Goal: Task Accomplishment & Management: Manage account settings

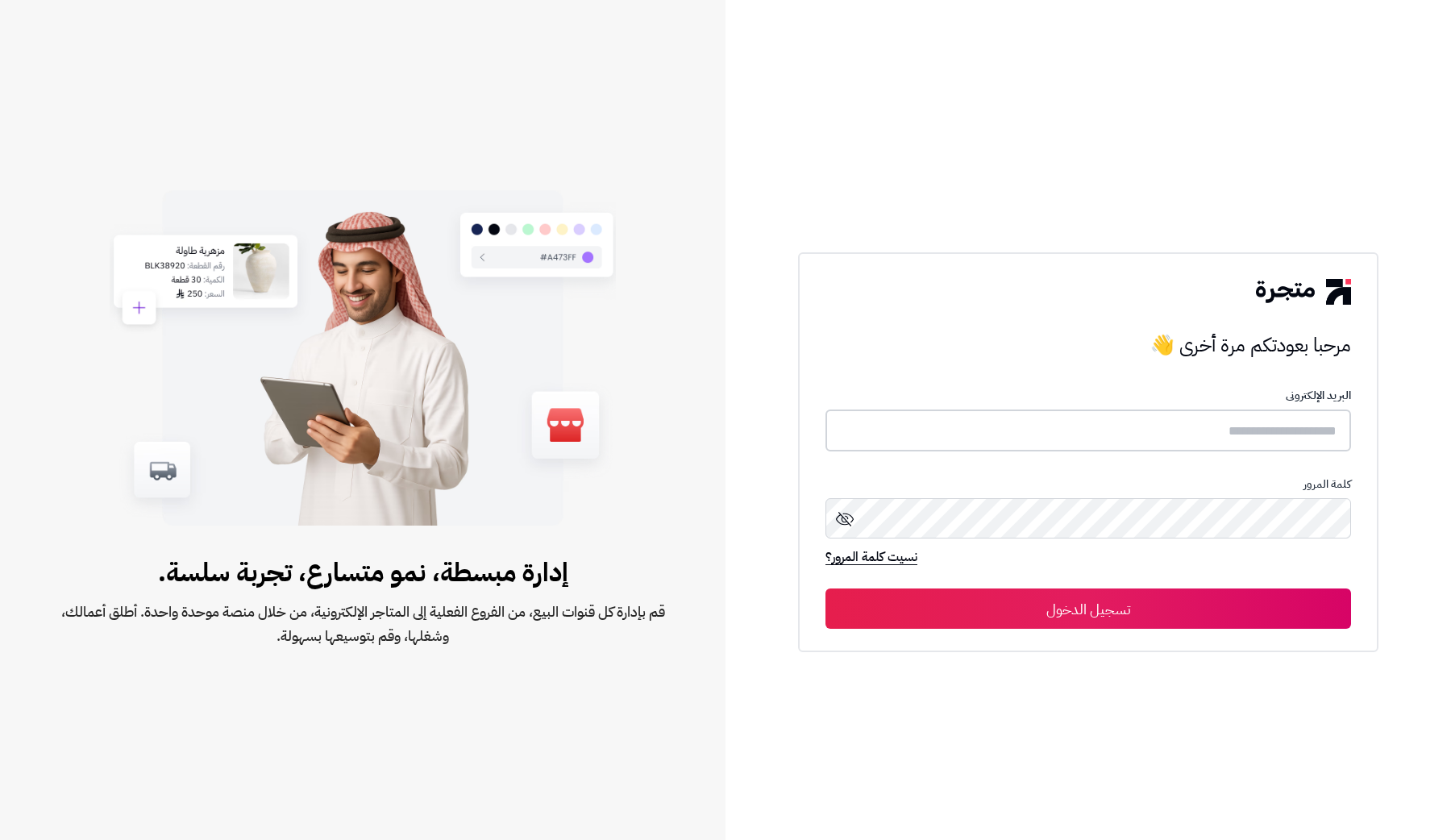
type input "**********"
click at [1207, 628] on button "تسجيل الدخول" at bounding box center [1089, 608] width 526 height 40
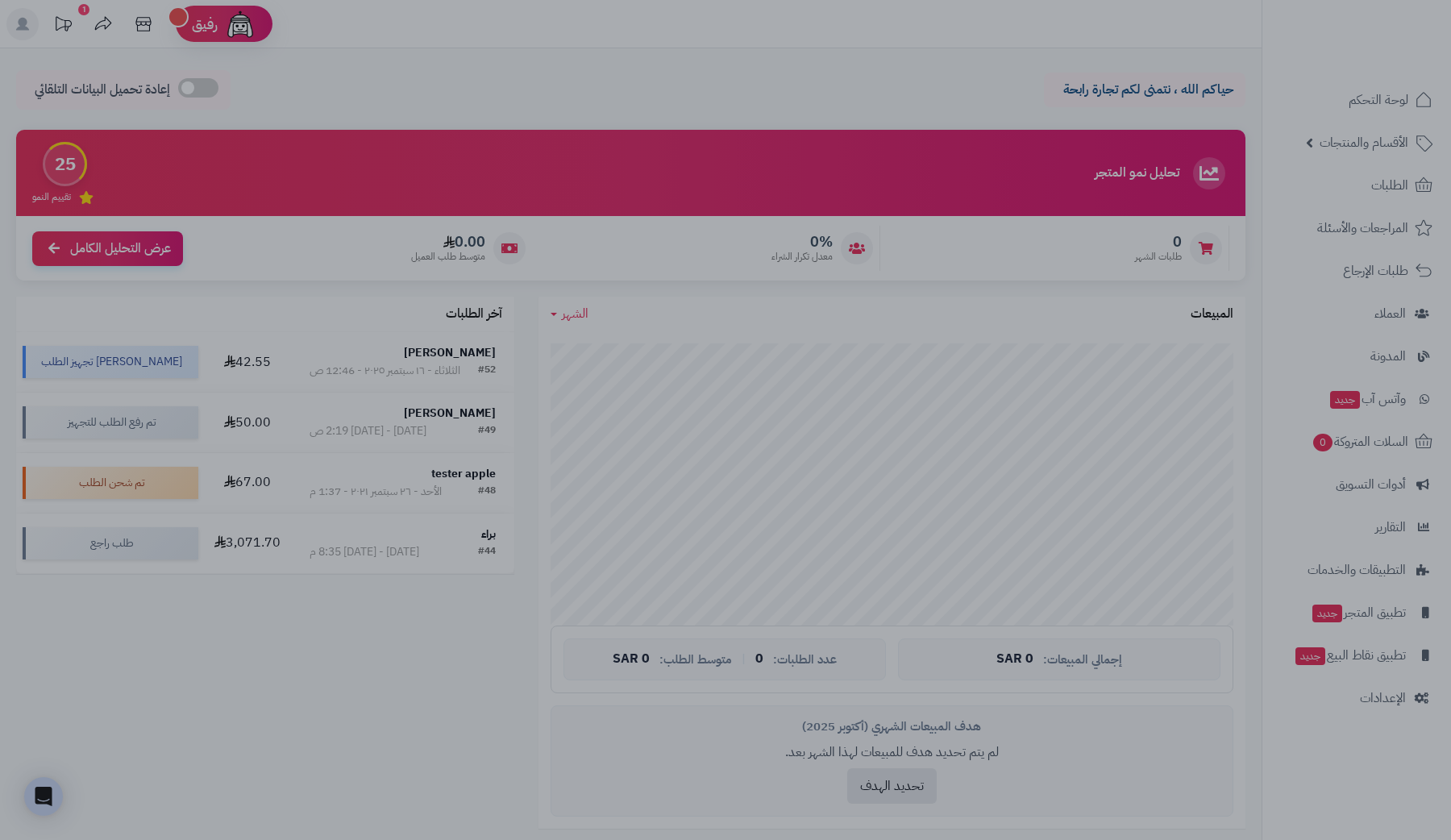
click at [739, 168] on div at bounding box center [725, 420] width 1451 height 840
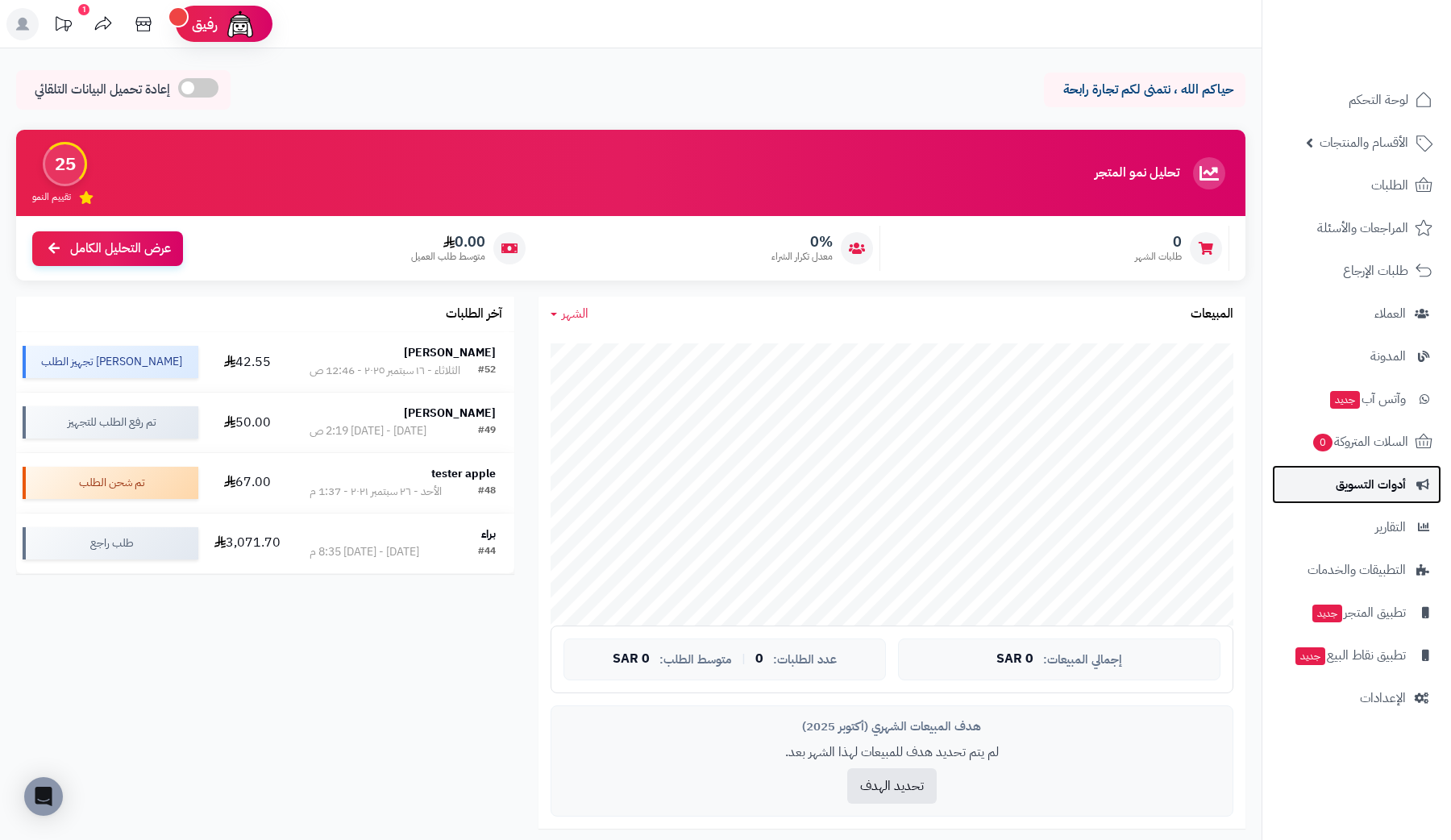
click at [1401, 485] on span "أدوات التسويق" at bounding box center [1370, 484] width 70 height 23
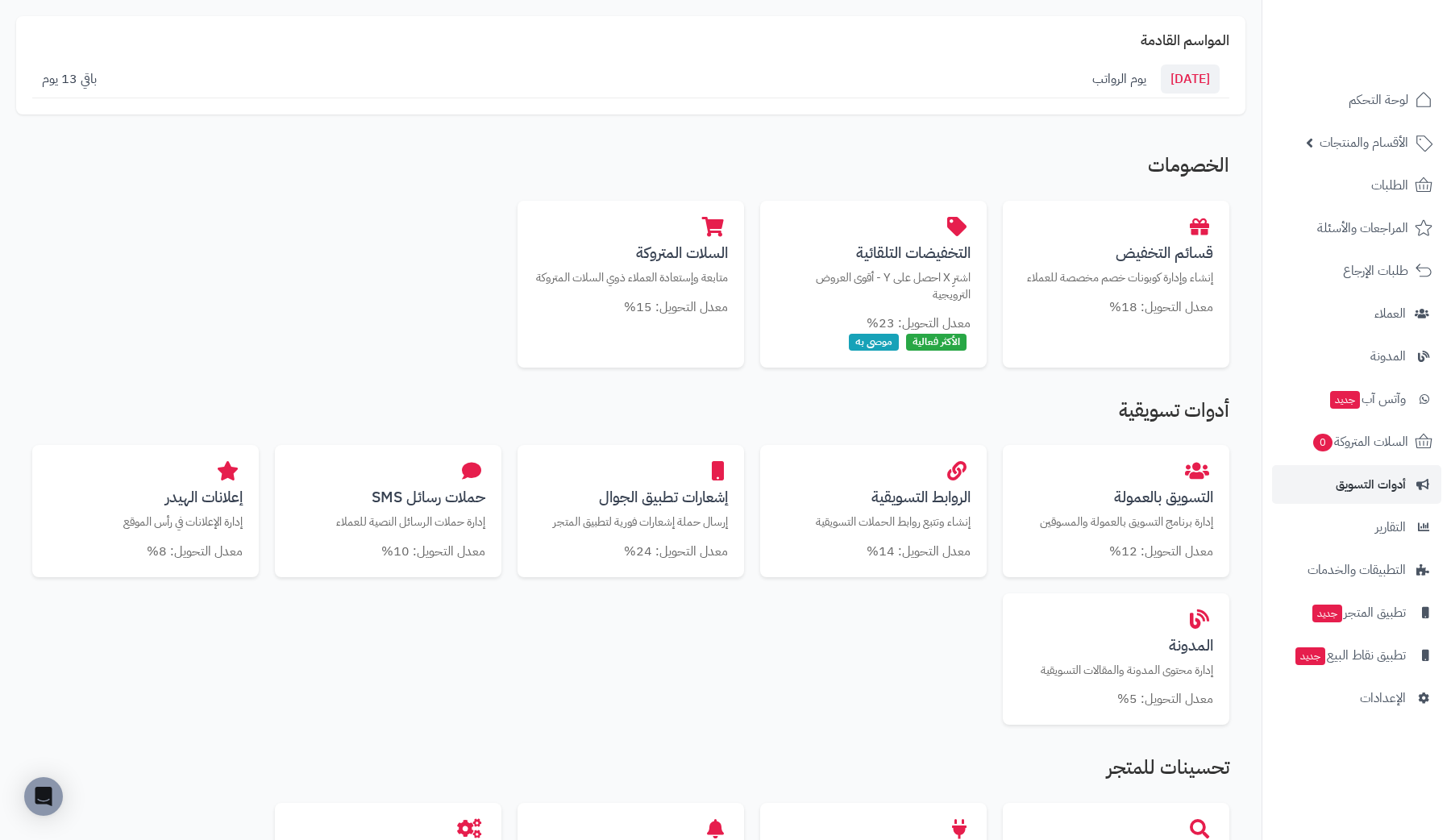
scroll to position [173, 0]
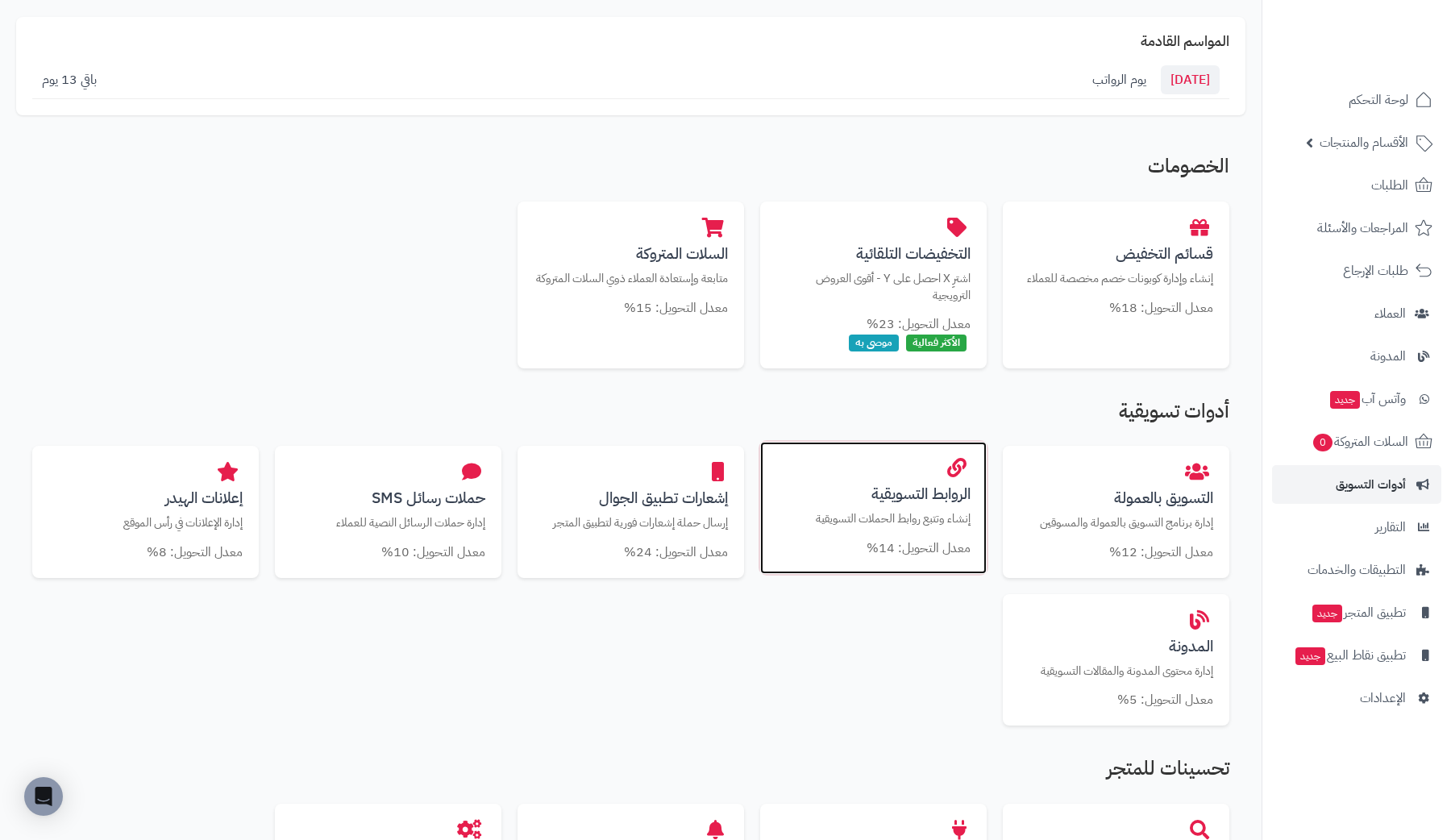
click at [926, 549] on small "معدل التحويل: 14%" at bounding box center [919, 548] width 104 height 19
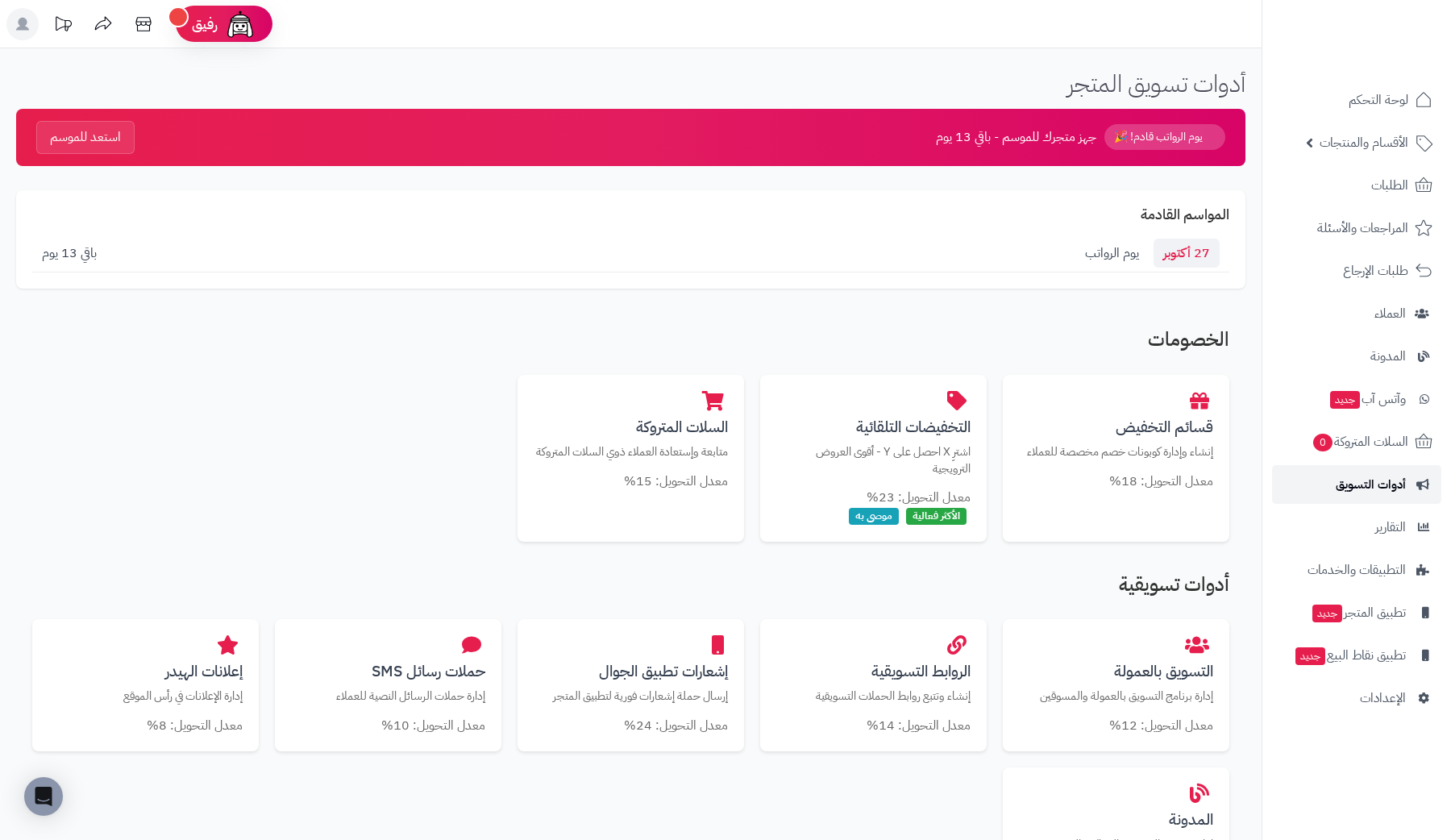
click at [1370, 484] on span "أدوات التسويق" at bounding box center [1370, 484] width 70 height 23
click at [1370, 703] on span "الإعدادات" at bounding box center [1383, 698] width 46 height 23
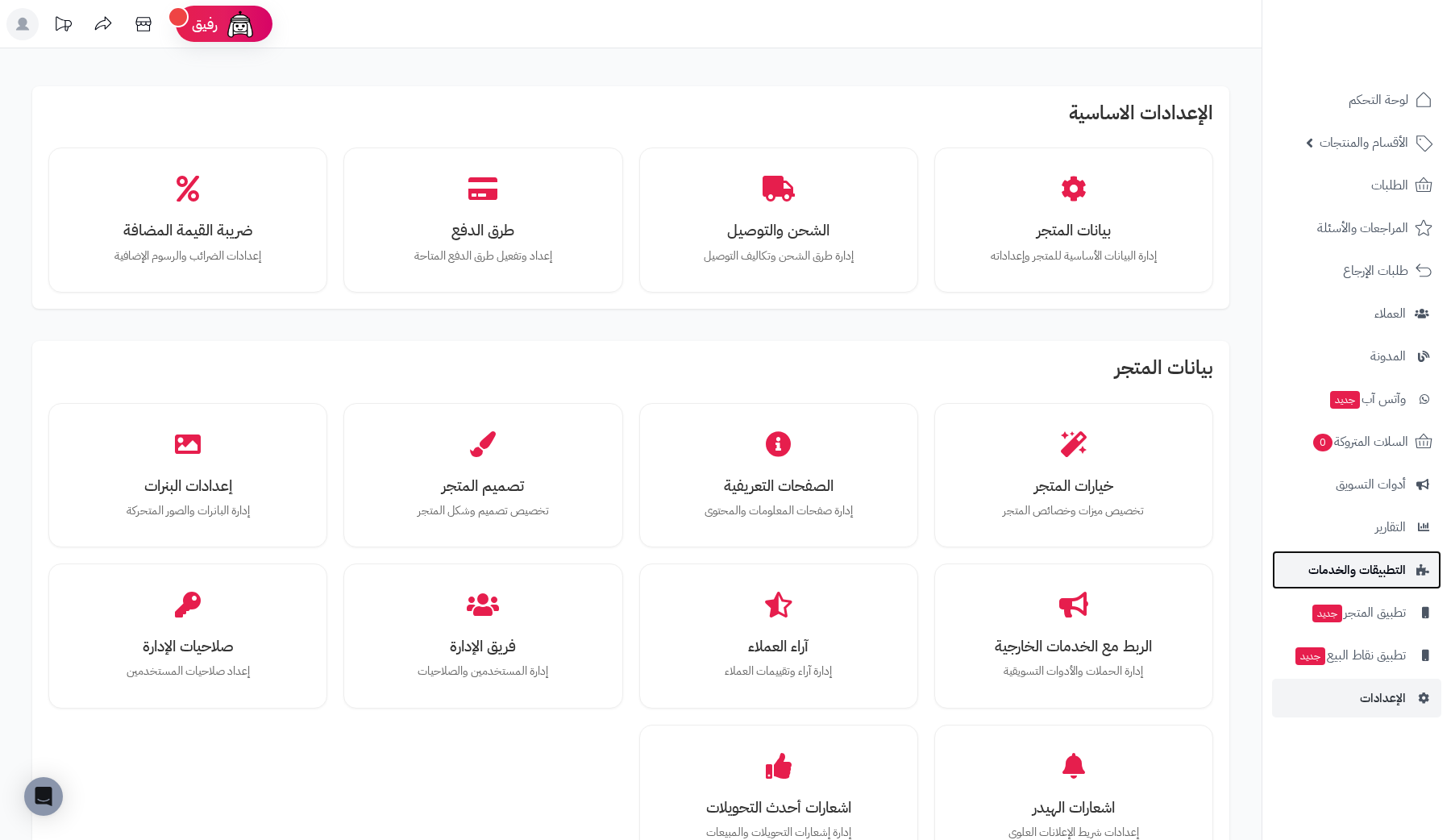
click at [1406, 570] on span "التطبيقات والخدمات" at bounding box center [1357, 570] width 97 height 23
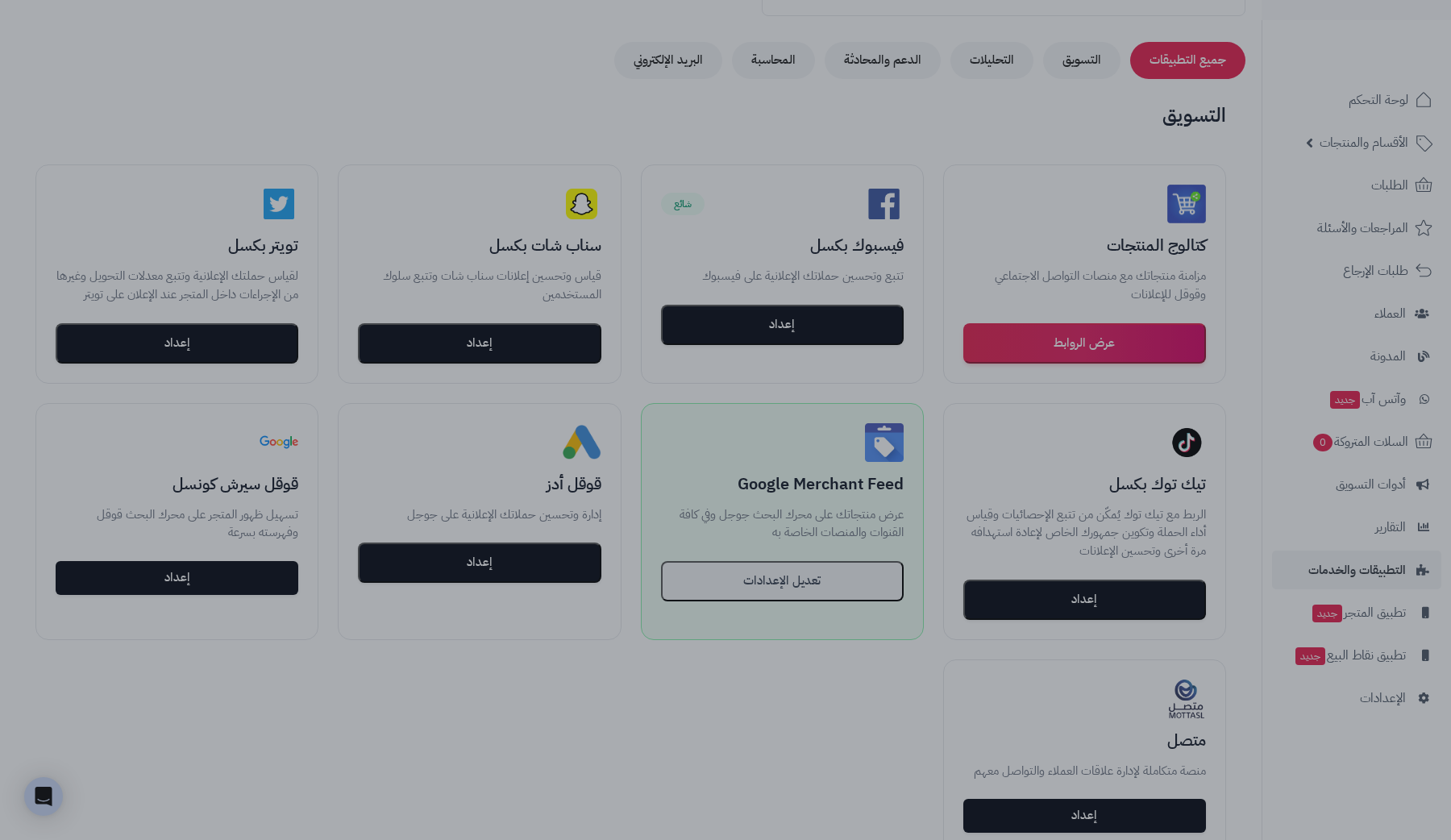
click at [485, 154] on div at bounding box center [725, 420] width 1451 height 840
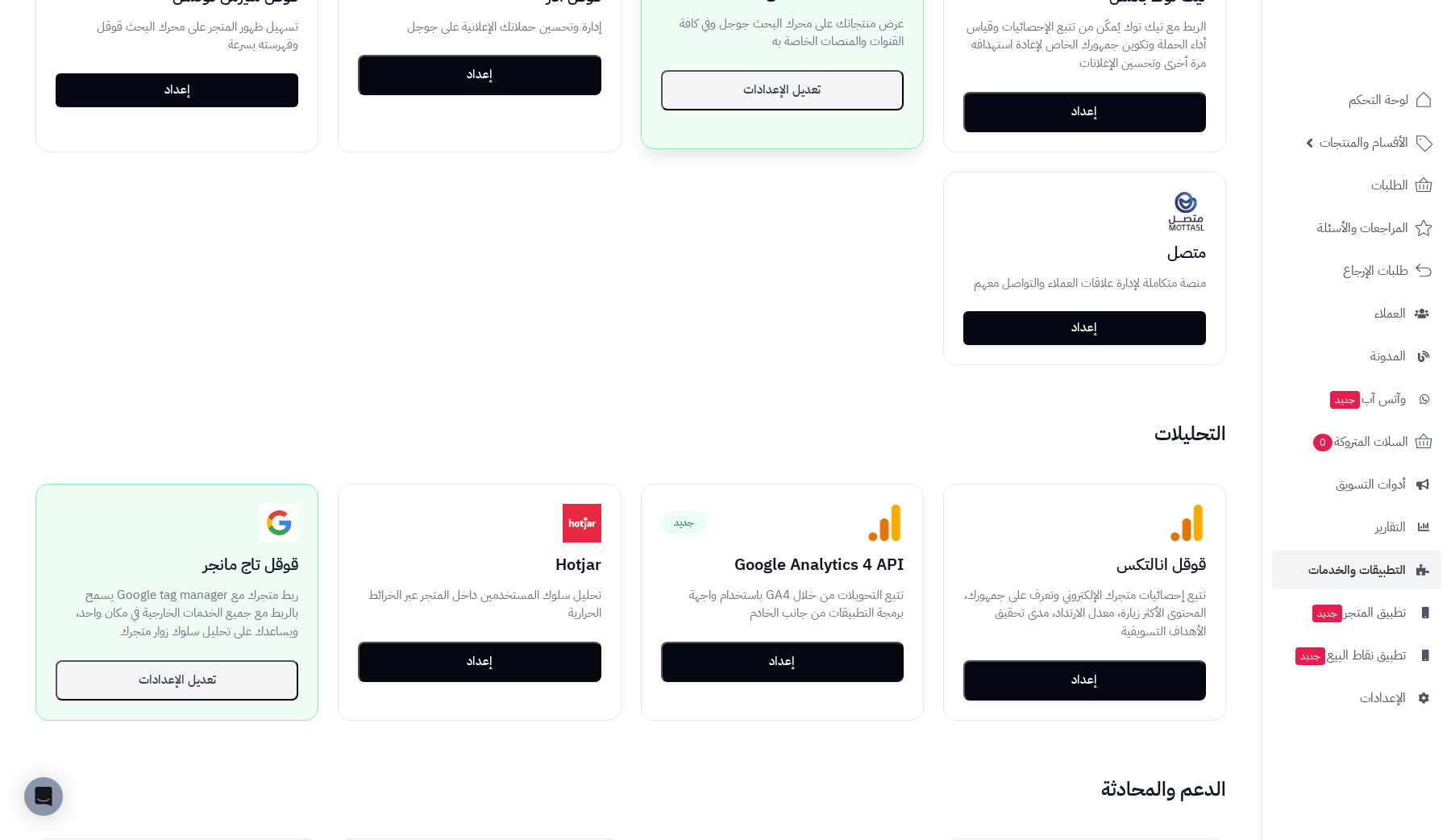
scroll to position [842, 0]
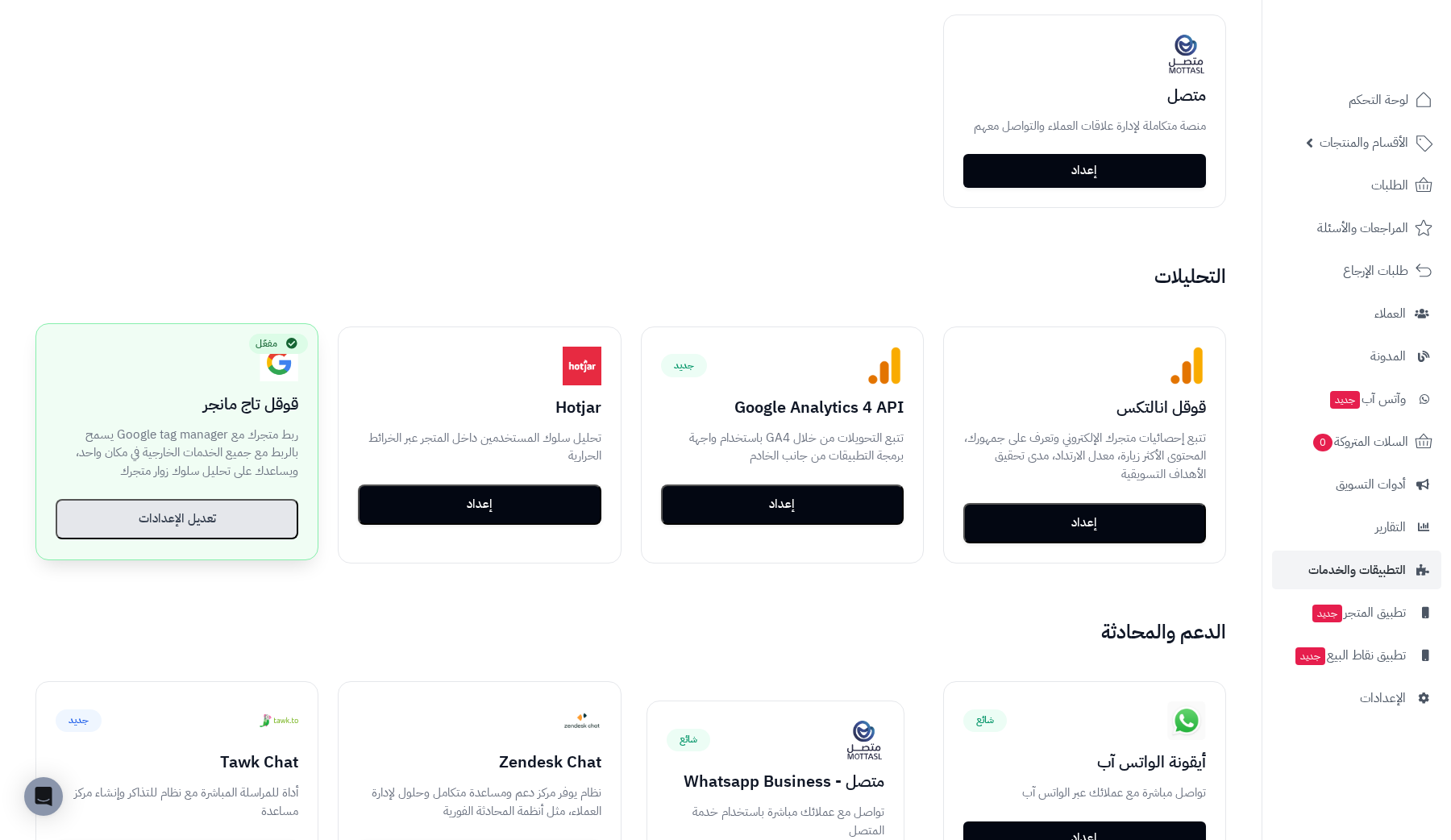
click at [213, 526] on button "تعديل الإعدادات" at bounding box center [176, 519] width 243 height 40
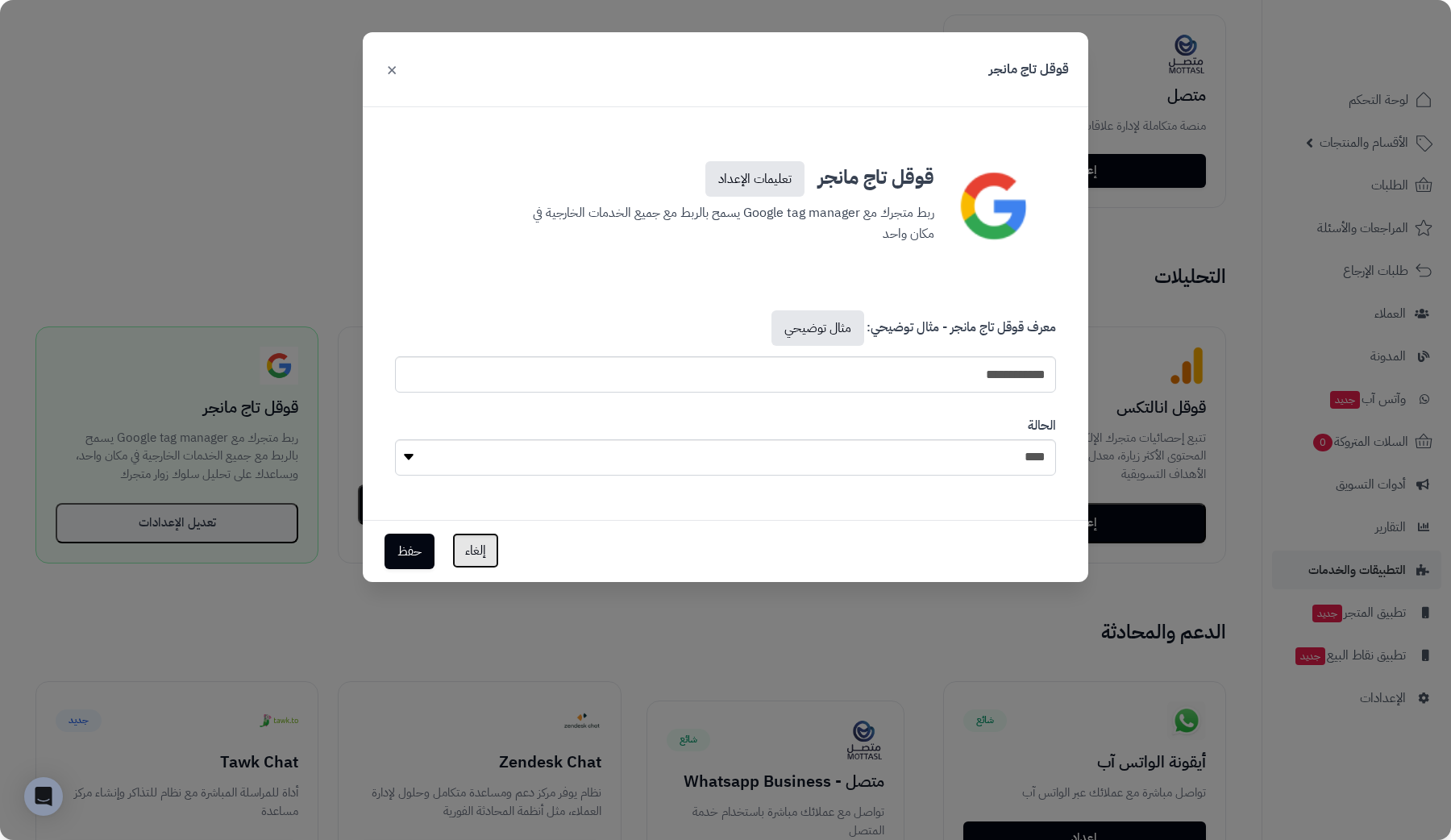
click at [479, 560] on button "إلغاء" at bounding box center [476, 550] width 47 height 35
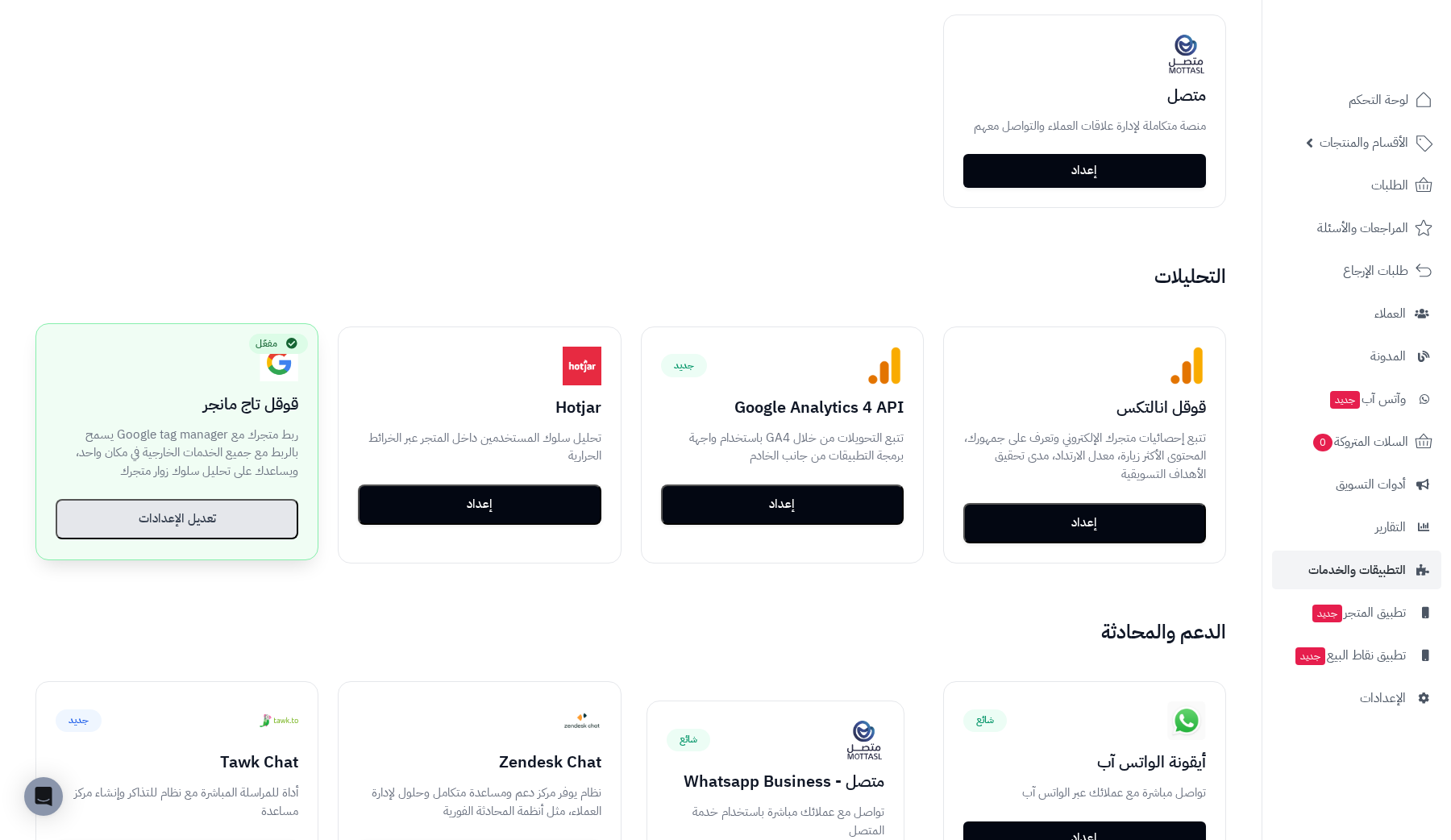
click at [238, 501] on button "تعديل الإعدادات" at bounding box center [176, 519] width 243 height 40
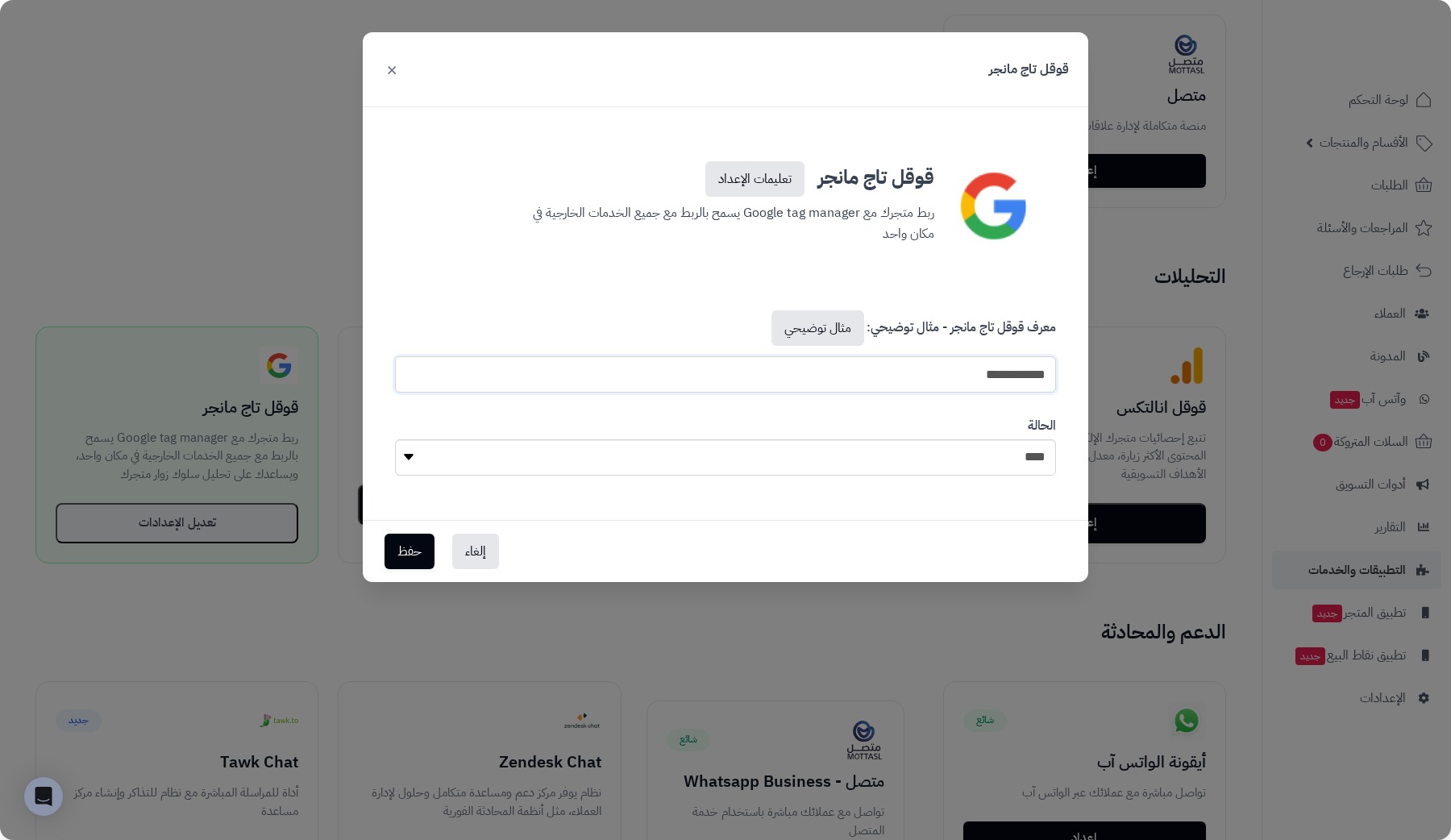
click at [908, 367] on input "**********" at bounding box center [725, 374] width 661 height 36
drag, startPoint x: 908, startPoint y: 367, endPoint x: 1106, endPoint y: 349, distance: 198.8
click at [398, 559] on button "حفظ" at bounding box center [409, 550] width 50 height 35
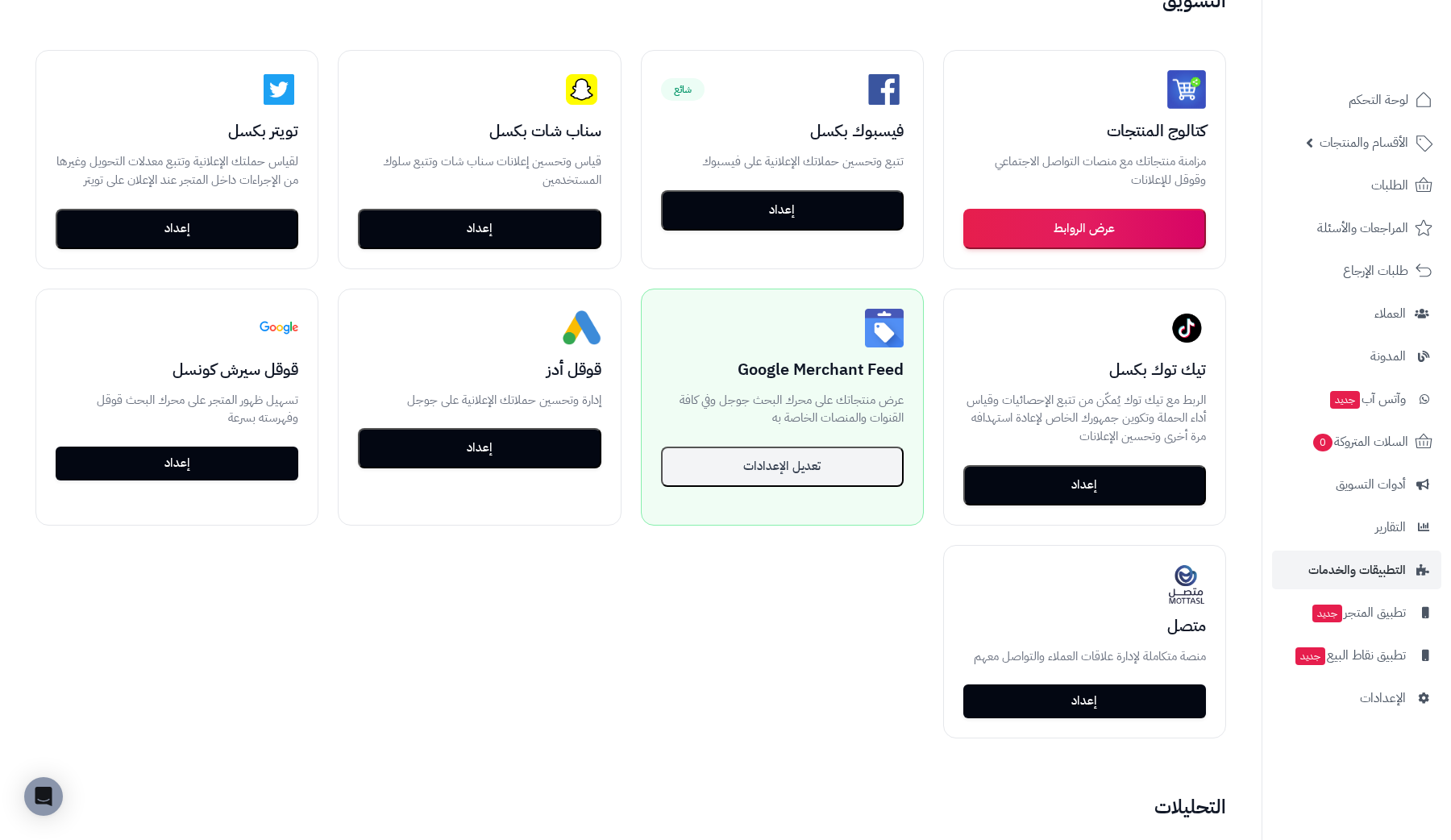
scroll to position [194, 0]
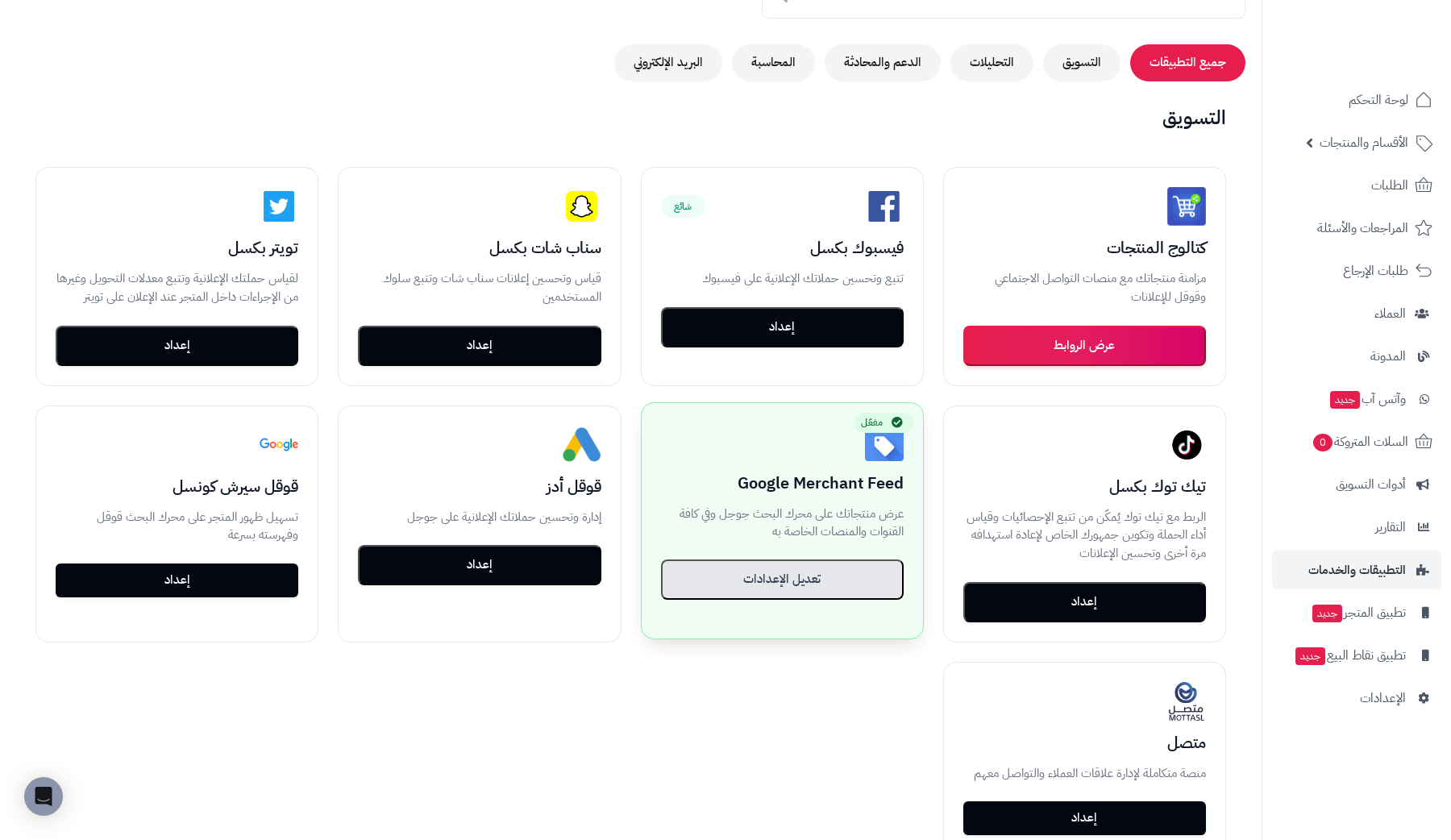
click at [768, 590] on button "تعديل الإعدادات" at bounding box center [782, 580] width 243 height 40
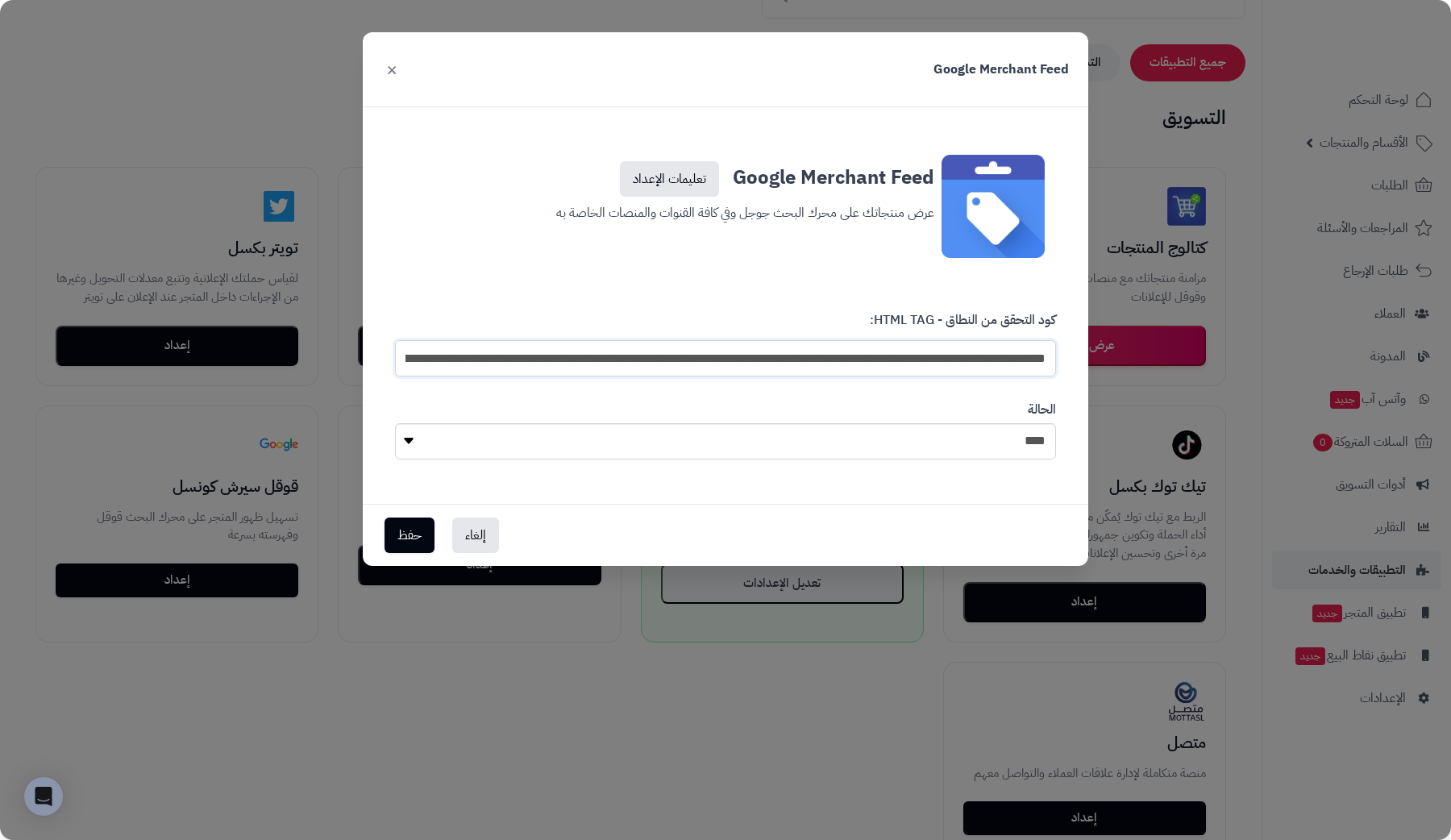
click at [891, 347] on input "**********" at bounding box center [725, 358] width 661 height 36
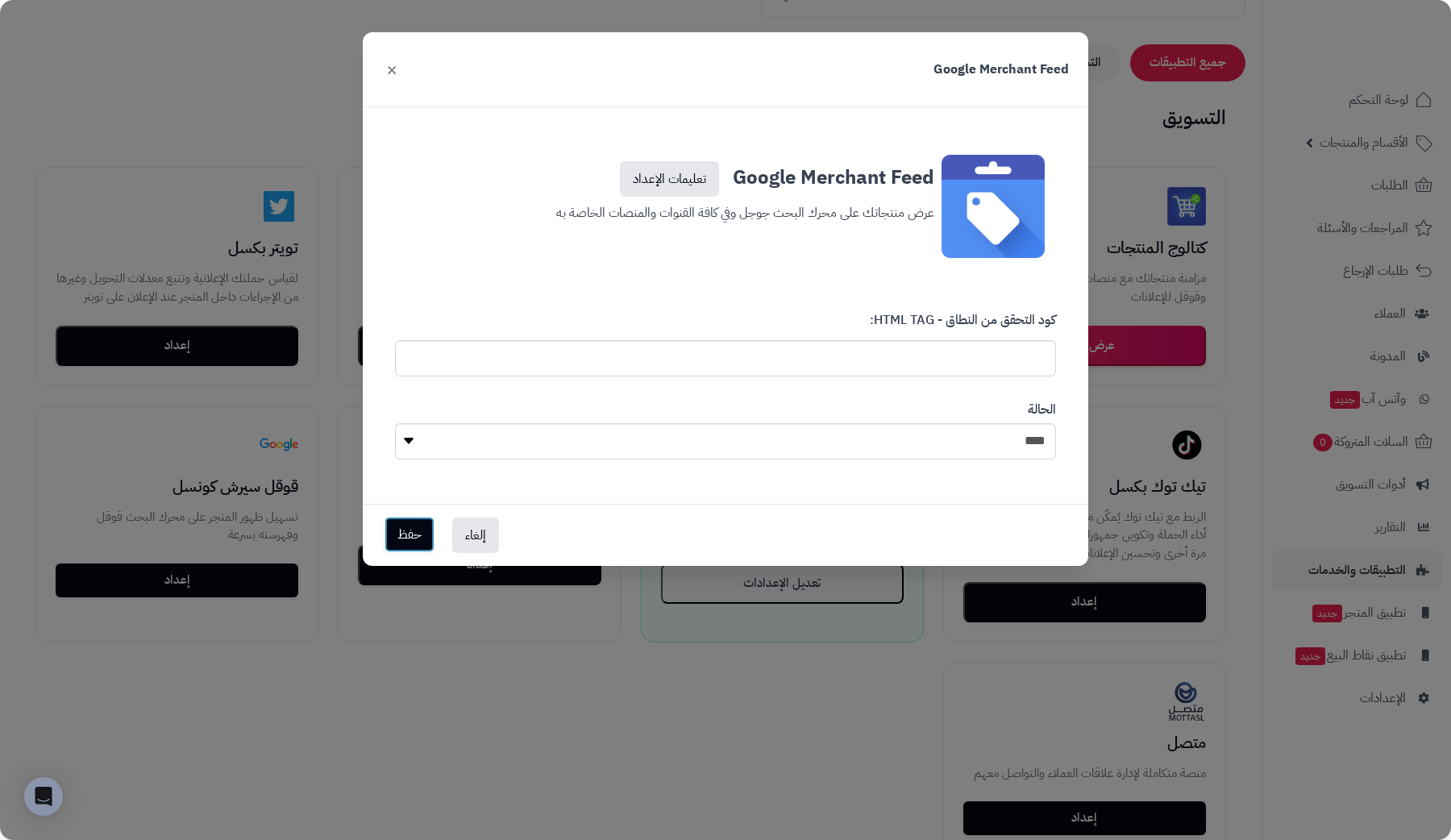
click at [413, 536] on button "حفظ" at bounding box center [409, 534] width 50 height 35
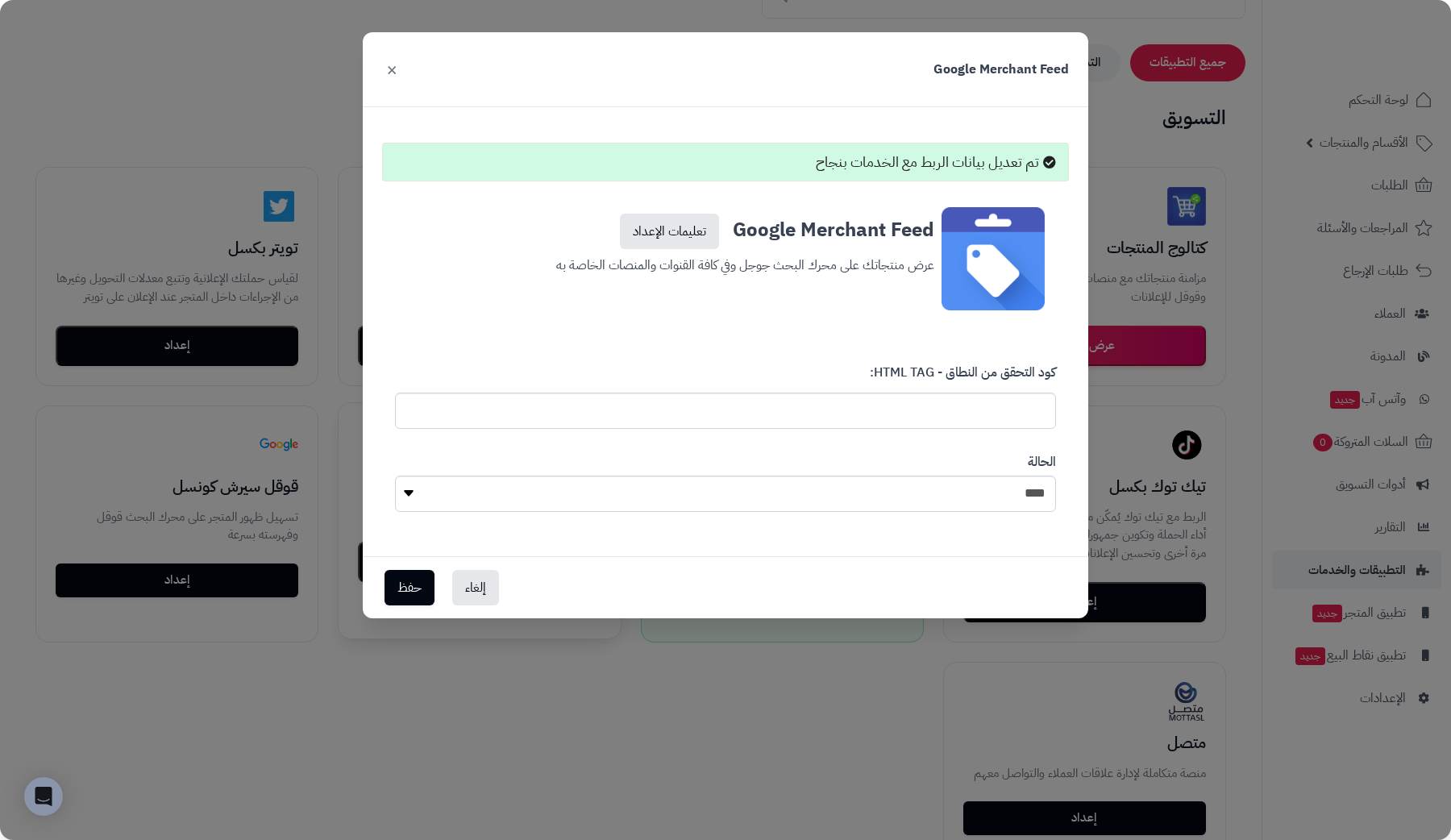
click at [465, 593] on div "غير مفعّل قوقل أدز إدارة وتحسين حملاتك الإعلانية على جوجل إعداد" at bounding box center [479, 502] width 281 height 199
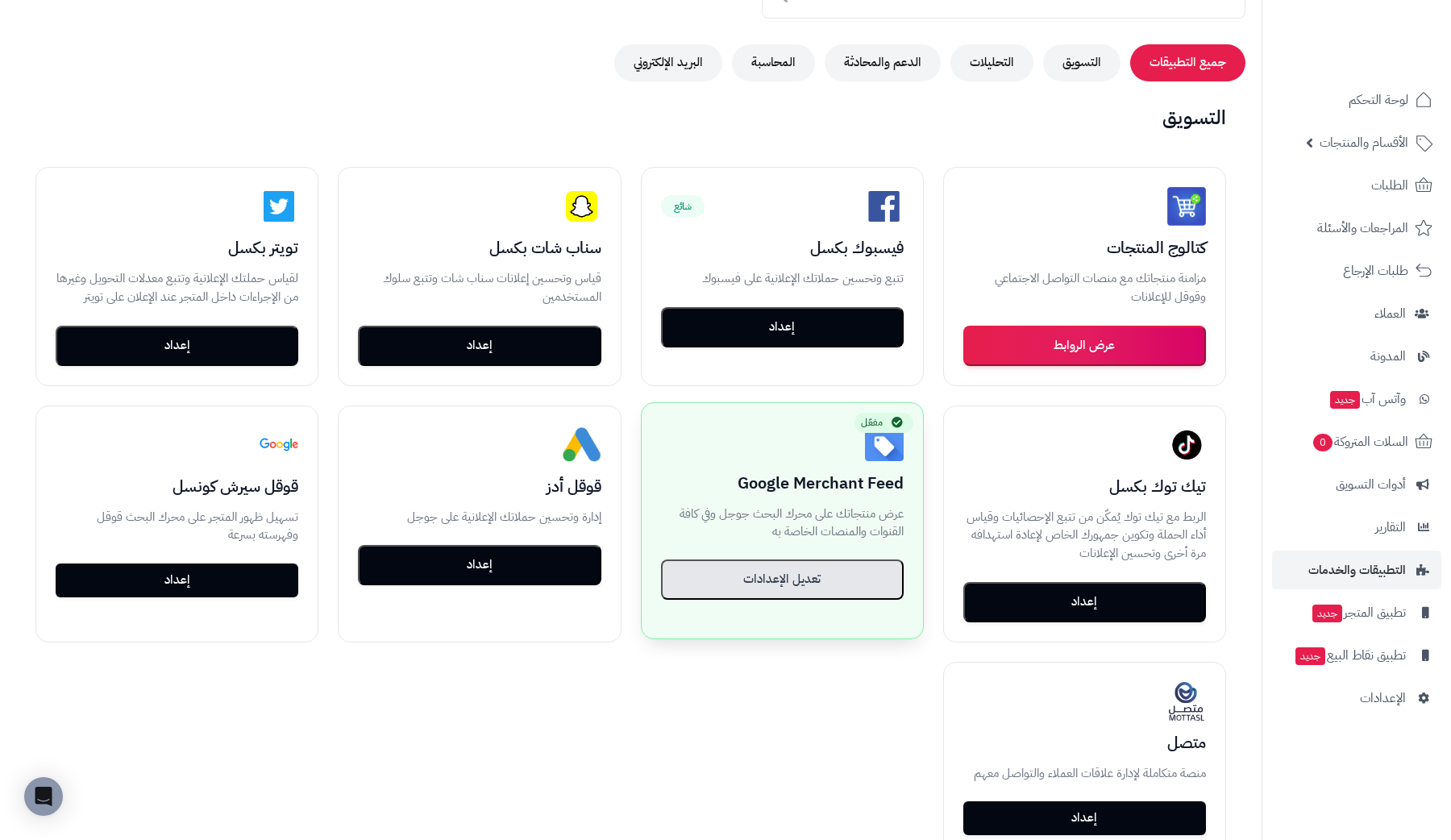
click at [775, 580] on button "تعديل الإعدادات" at bounding box center [782, 580] width 243 height 40
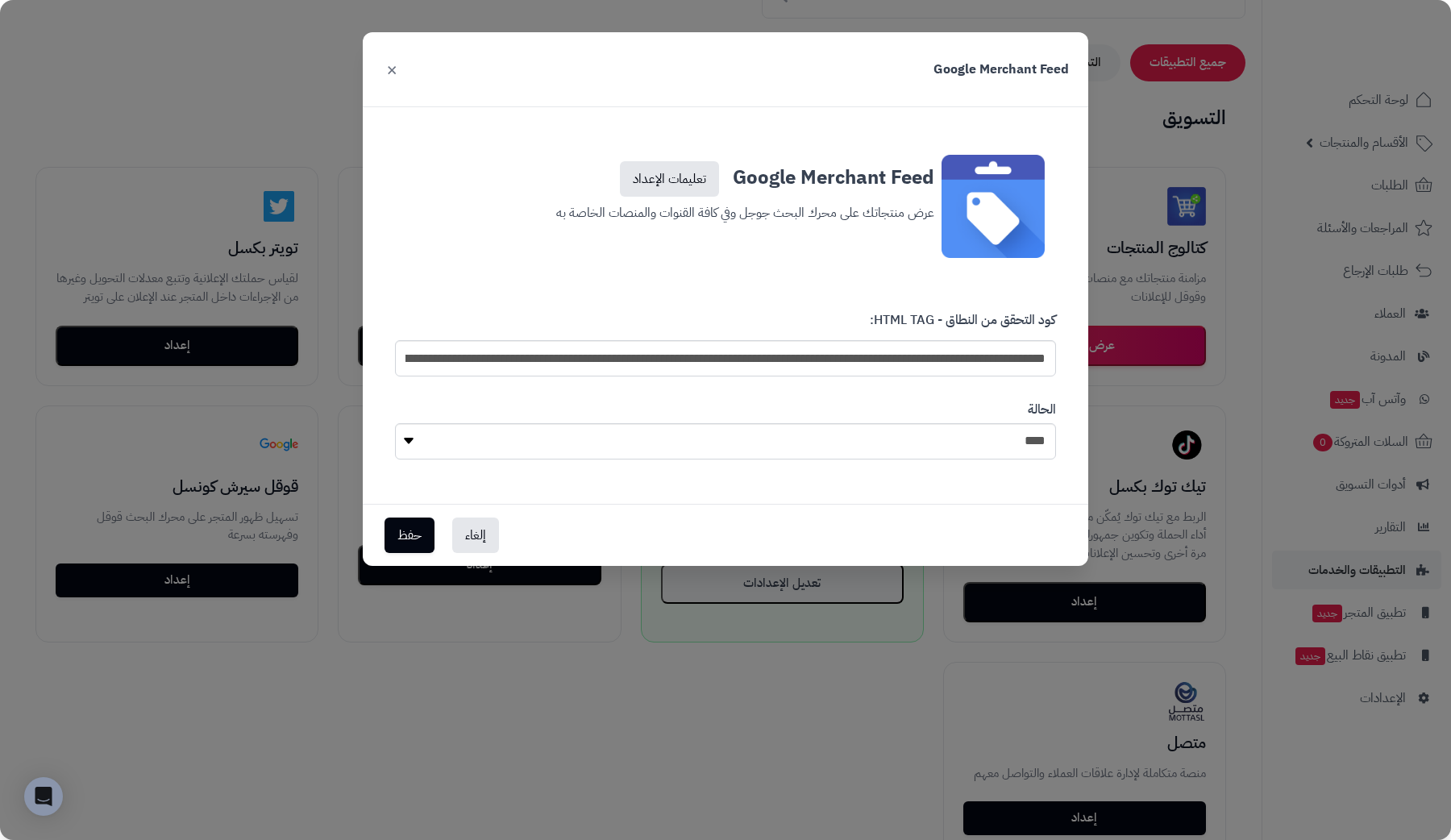
click at [790, 422] on div "الحالة **** ****" at bounding box center [726, 430] width 686 height 83
click at [781, 437] on select "**** ****" at bounding box center [725, 441] width 661 height 36
select select "*"
click at [395, 423] on select "**** ****" at bounding box center [725, 441] width 661 height 36
click at [414, 534] on button "حفظ" at bounding box center [409, 534] width 50 height 35
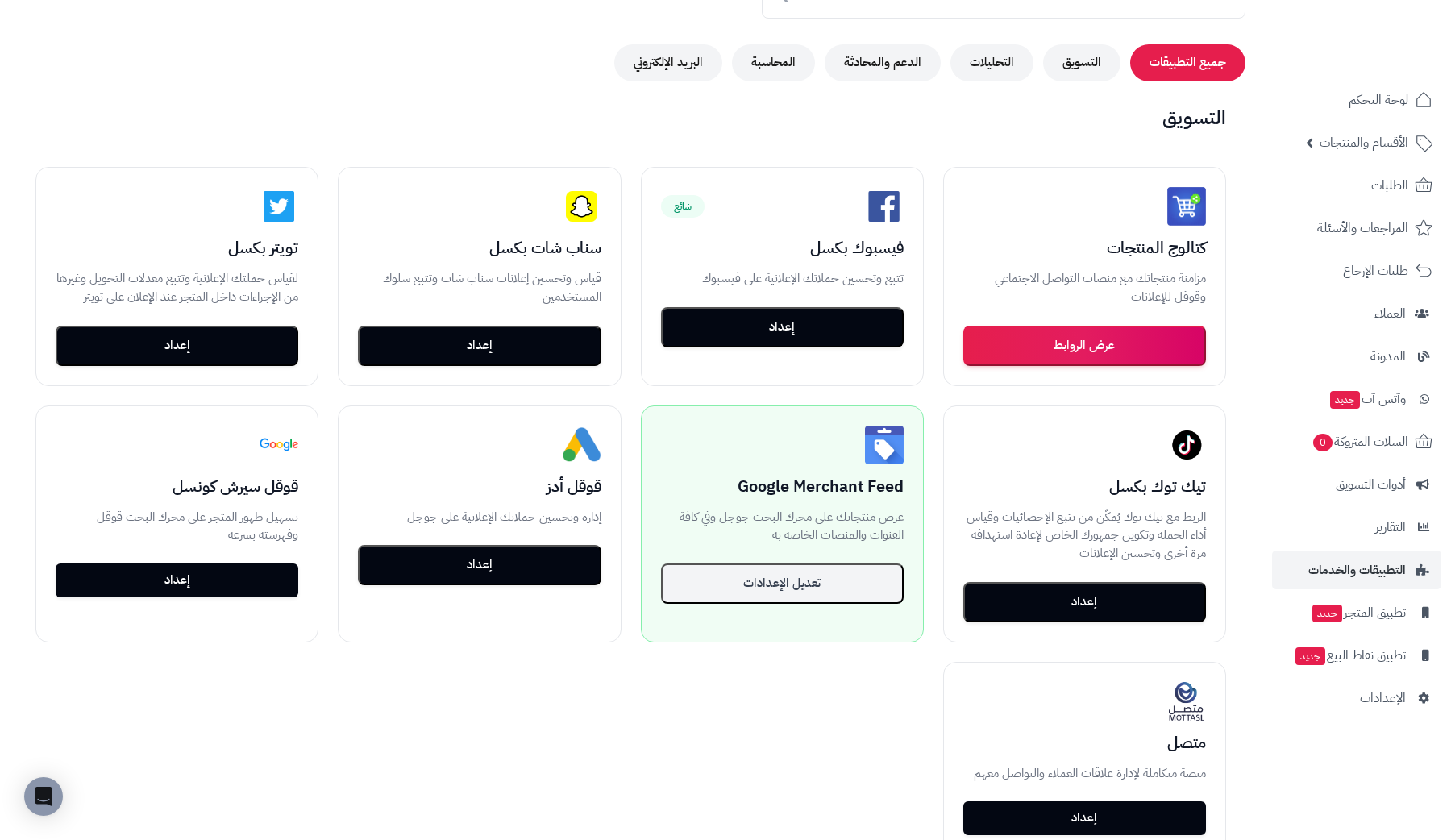
click at [626, 414] on div "متاح كتالوج المنتجات مزامنة منتجاتك مع منصات التواصل الاجتماعي وقوقل للإعلانات …" at bounding box center [630, 512] width 1229 height 727
click at [731, 558] on div "مفعّل Google Merchant Feed عرض منتجاتك على محرك البحث جوجل وفي كافة القنوات وال…" at bounding box center [782, 512] width 281 height 217
click at [734, 584] on button "تعديل الإعدادات" at bounding box center [782, 580] width 243 height 40
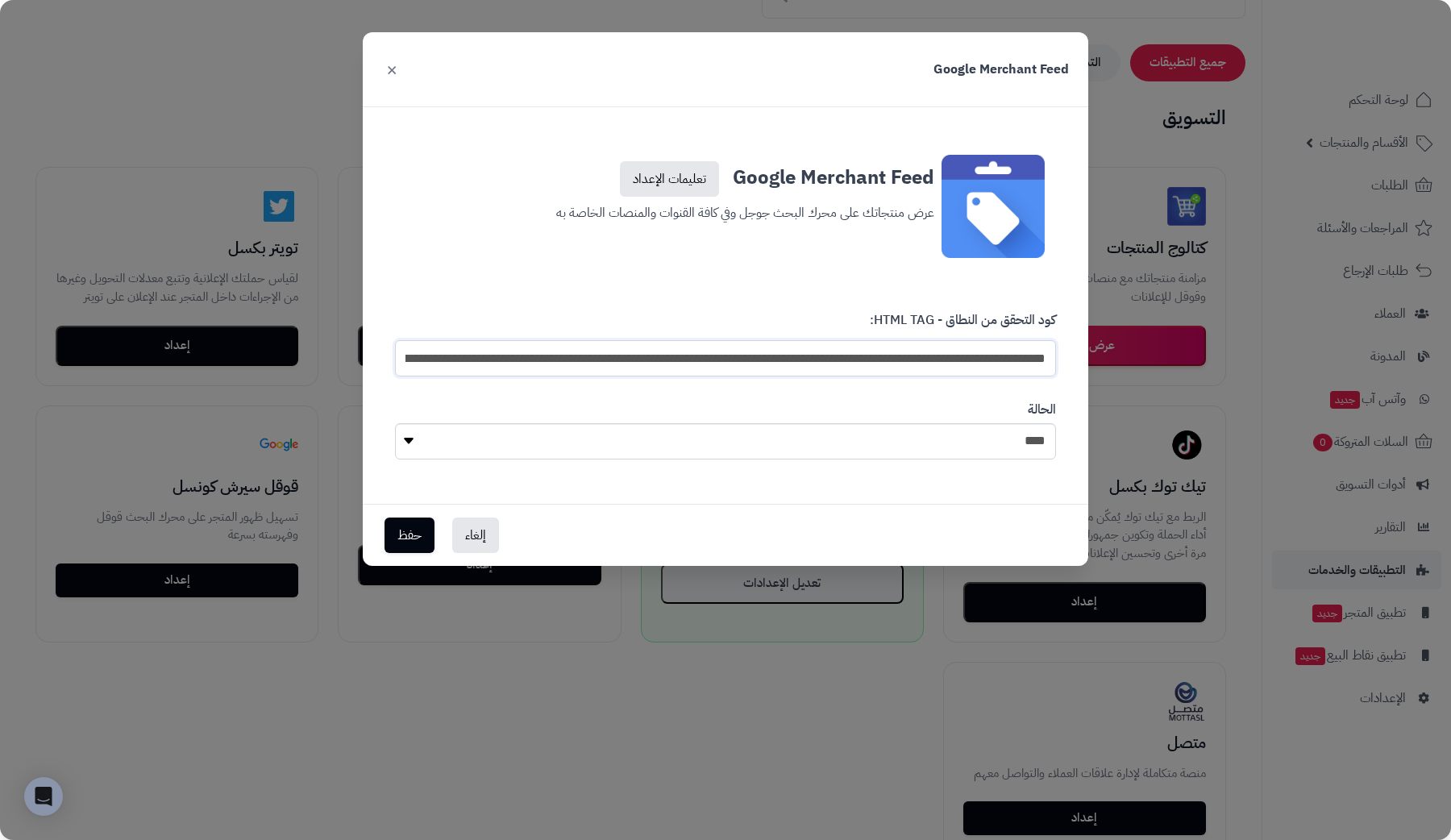
click at [825, 362] on input "**********" at bounding box center [725, 358] width 661 height 36
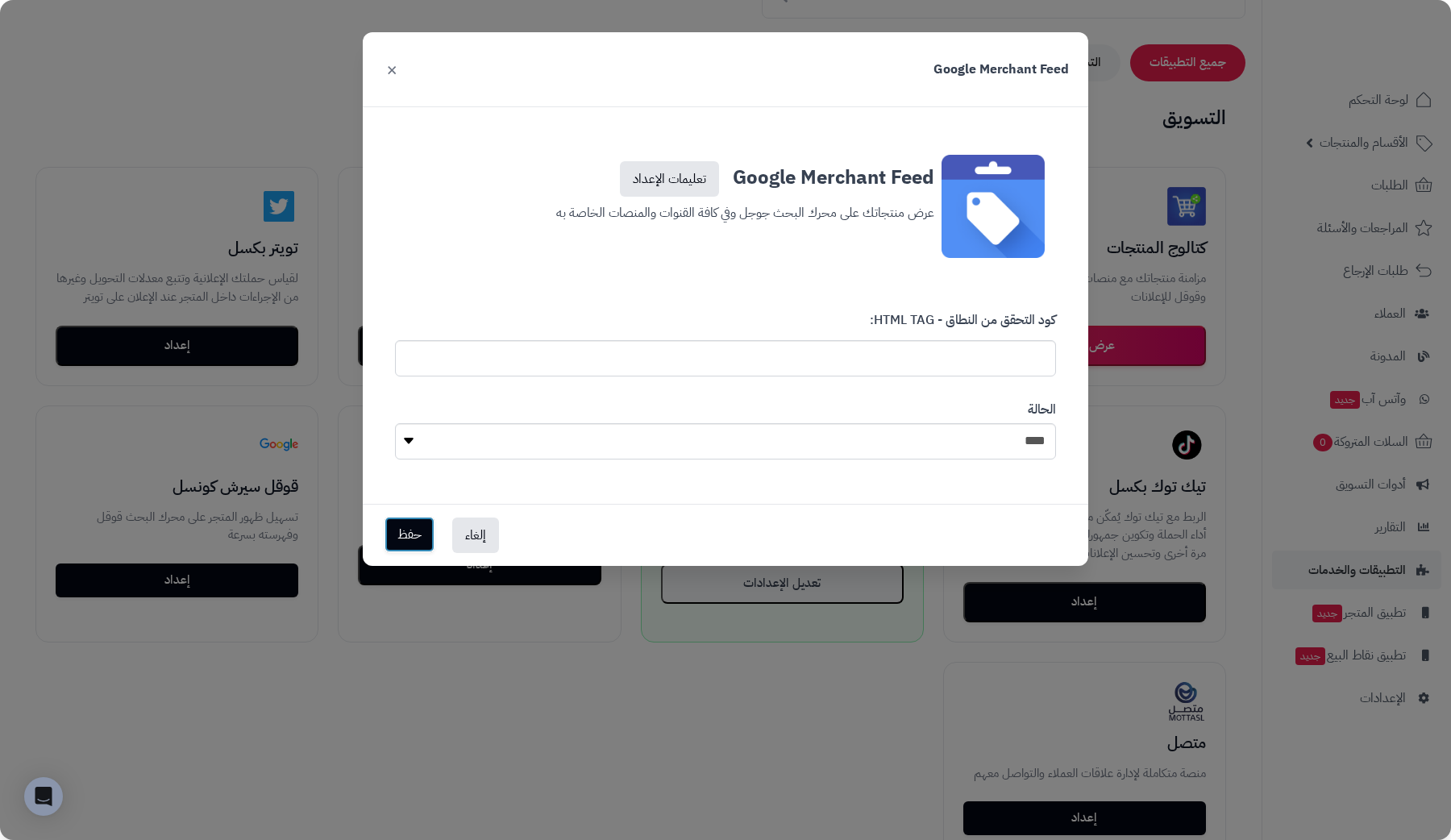
click at [416, 540] on button "حفظ" at bounding box center [409, 534] width 50 height 35
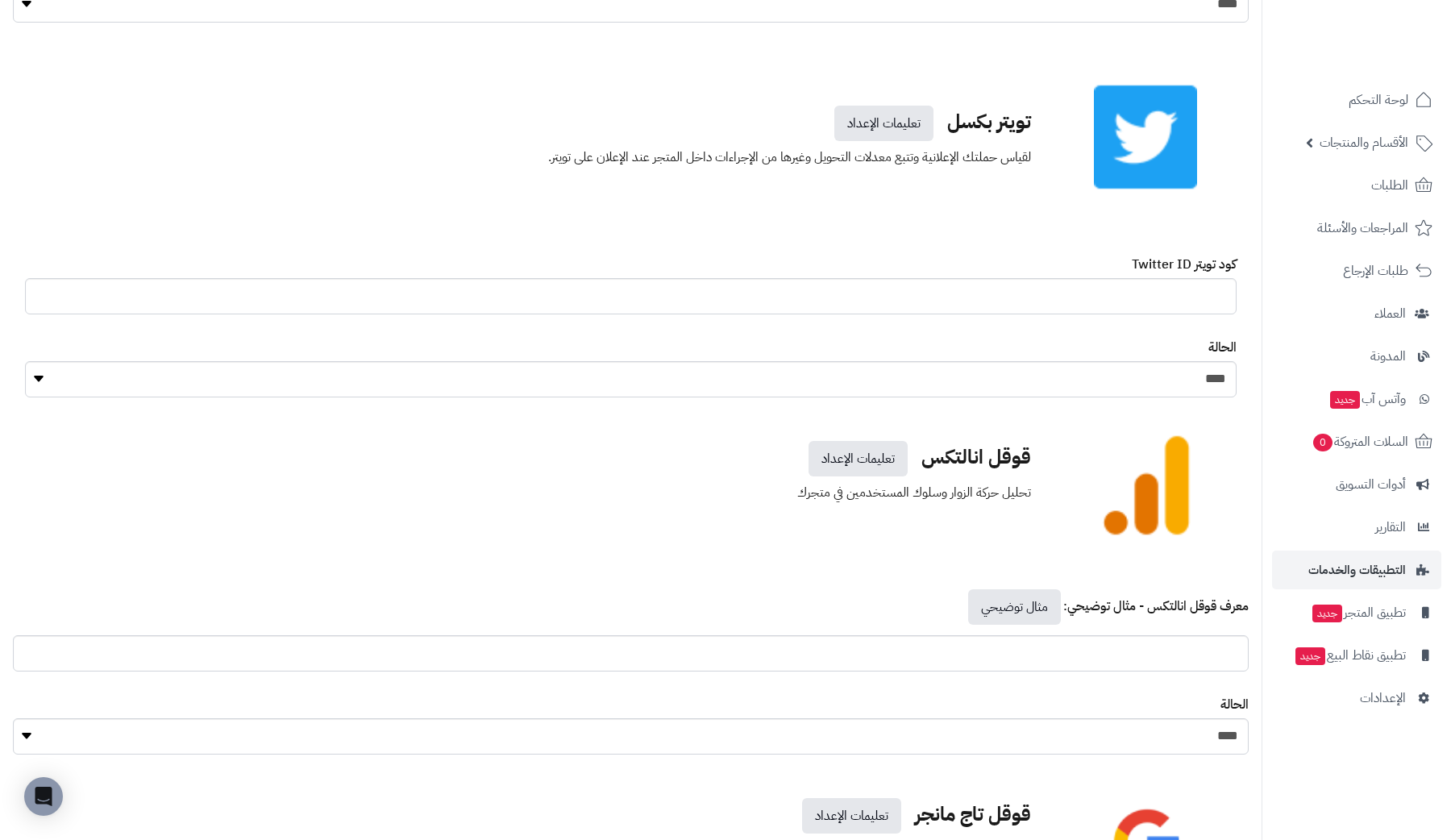
scroll to position [7085, 0]
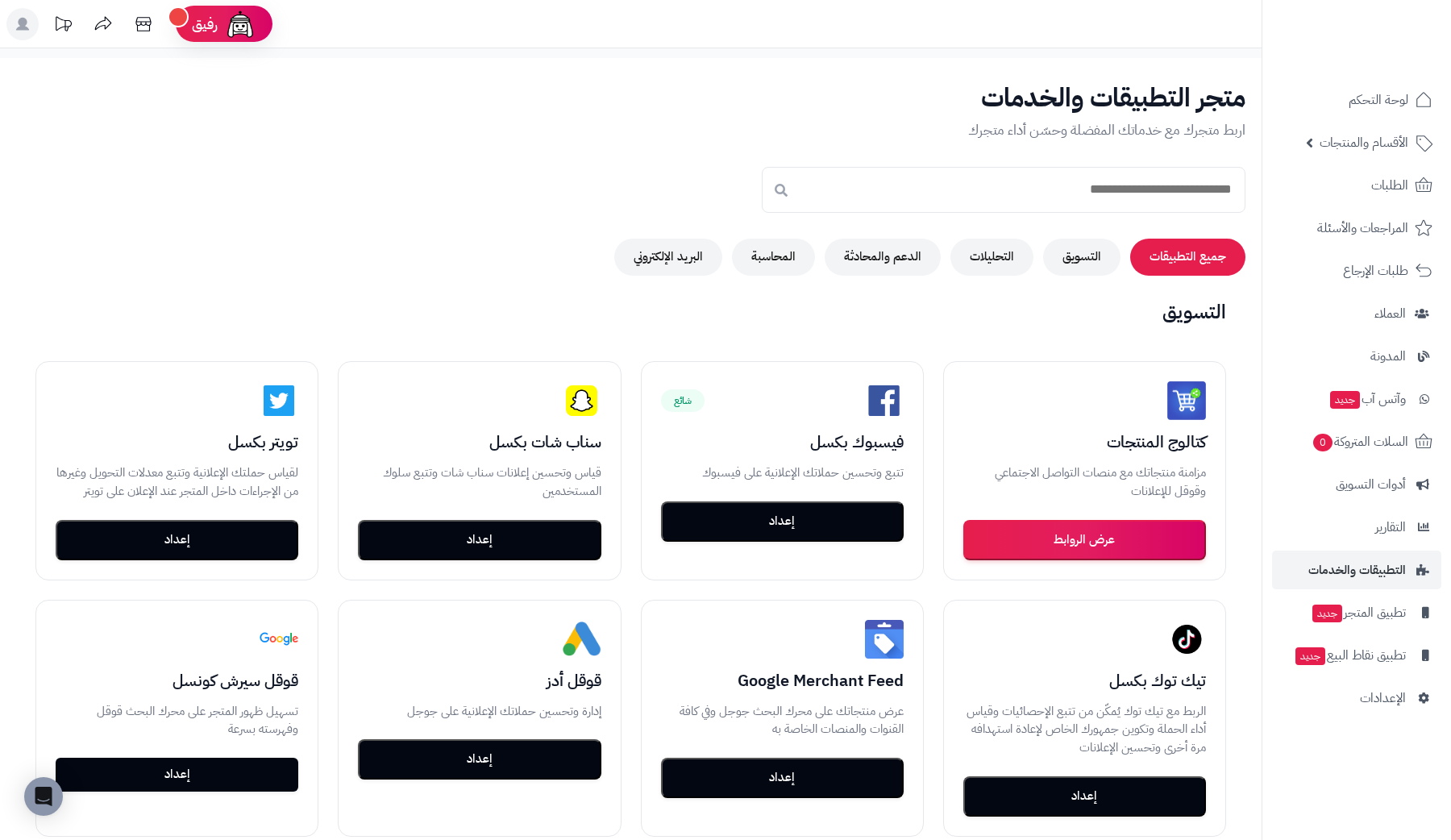
click at [109, 29] on icon at bounding box center [103, 24] width 32 height 32
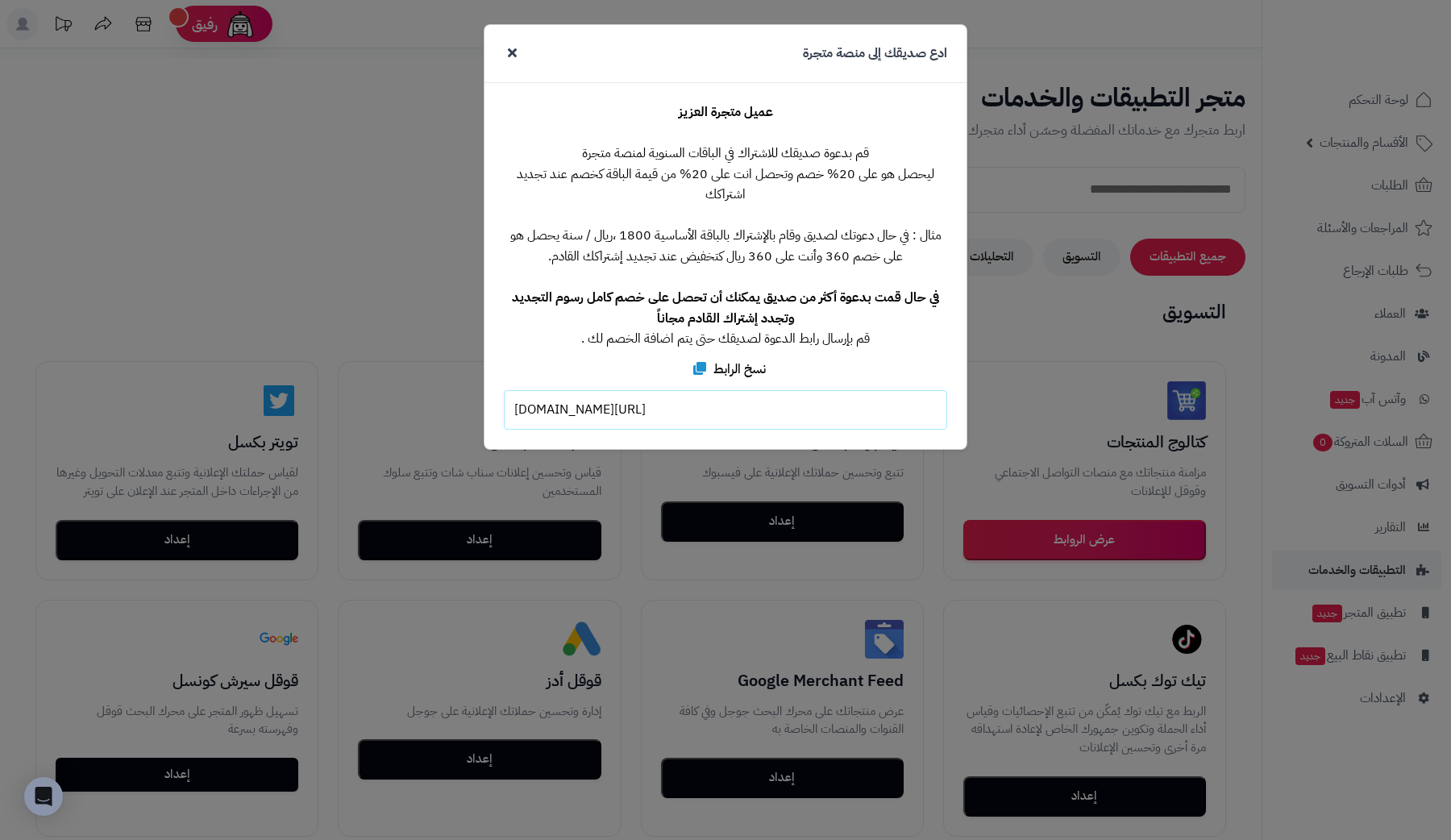
click at [507, 48] on div at bounding box center [513, 54] width 17 height 18
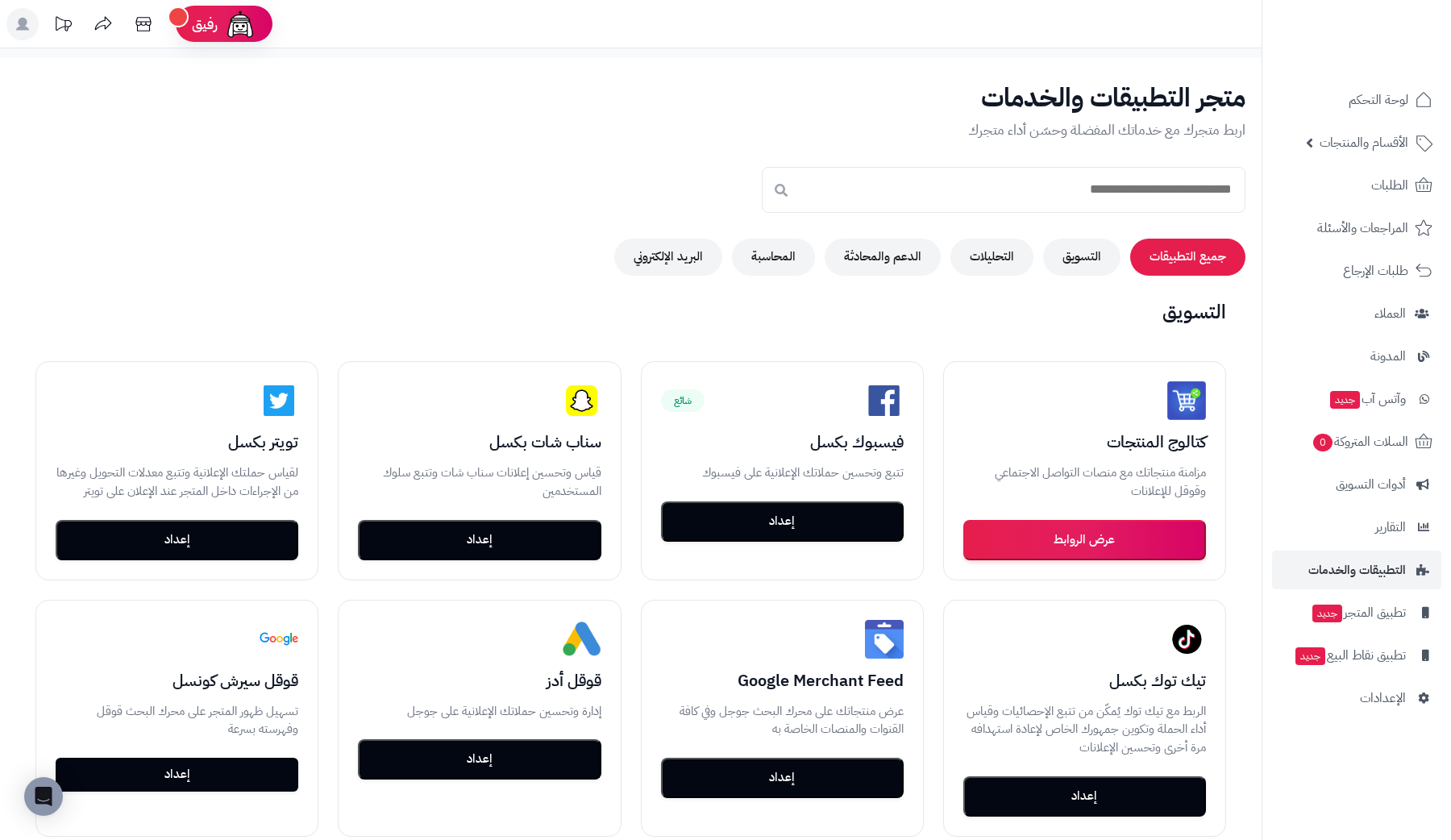
click at [13, 29] on rect at bounding box center [23, 24] width 32 height 32
click at [466, 178] on div "متجر التطبيقات والخدمات اربط متجرك مع خدماتك المفضلة وحسّن أداء متجرك جميع التط…" at bounding box center [631, 180] width 1262 height 192
click at [137, 26] on icon at bounding box center [143, 24] width 15 height 14
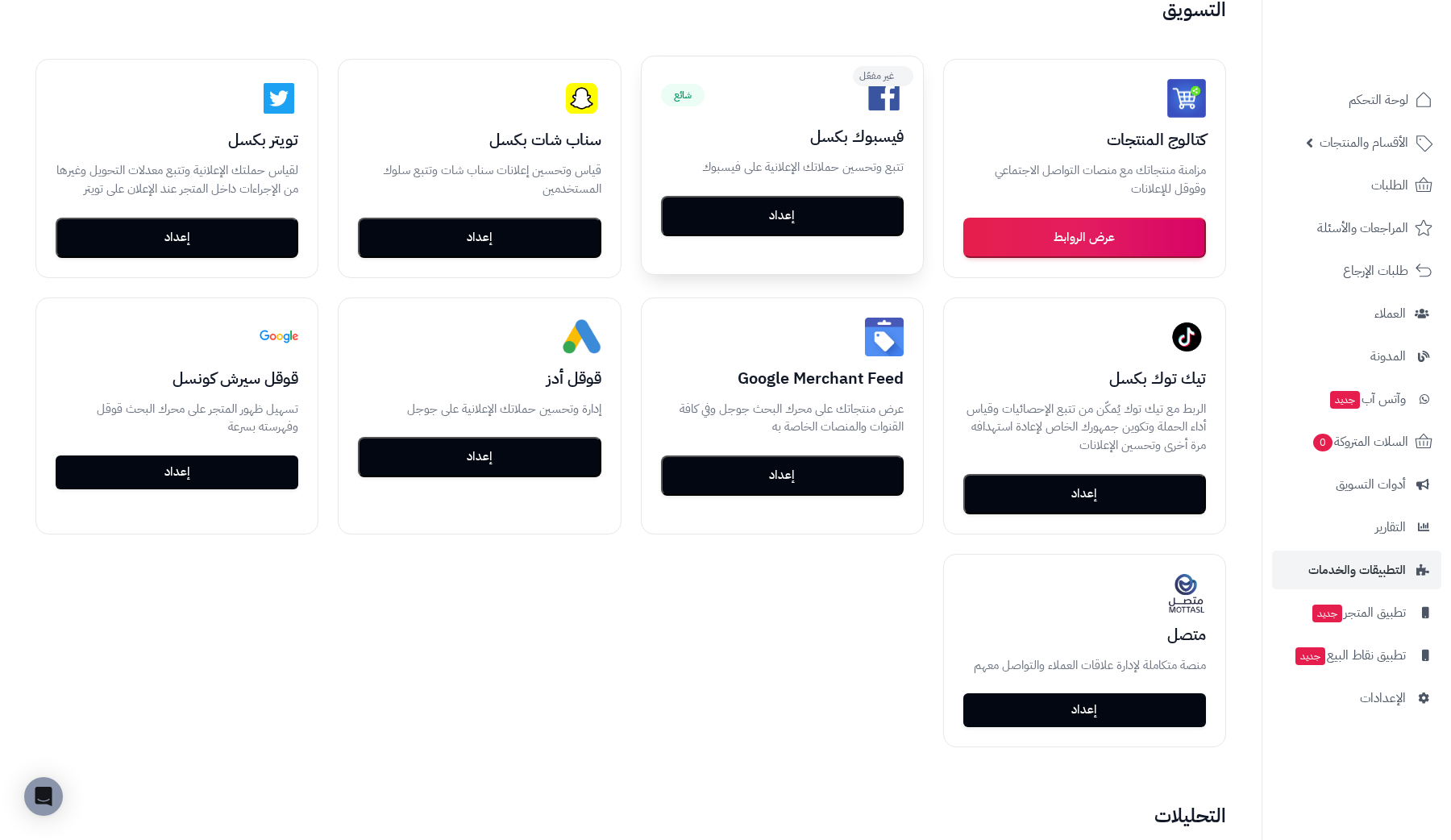
scroll to position [455, 0]
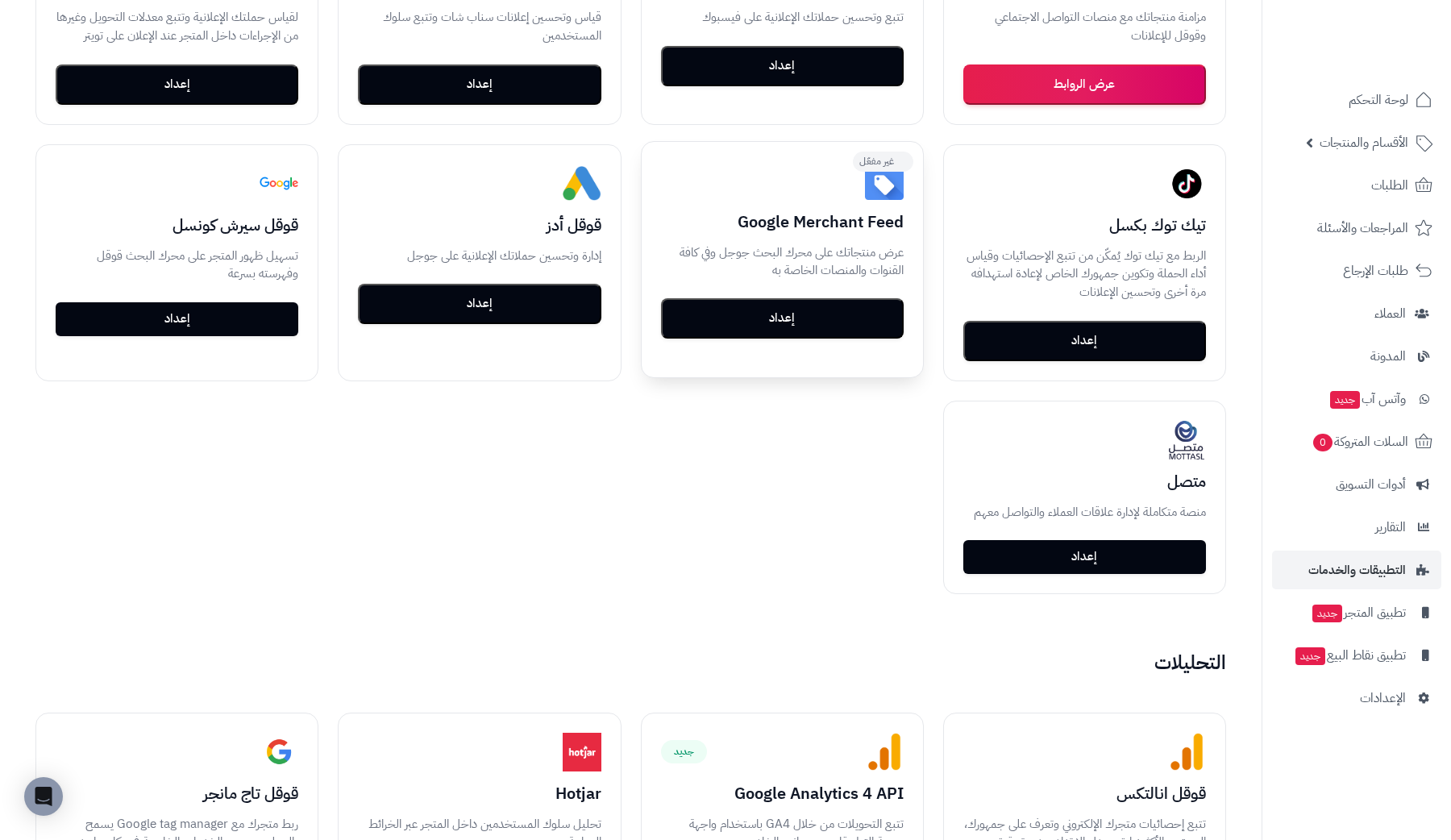
click at [797, 319] on button "إعداد" at bounding box center [782, 318] width 243 height 40
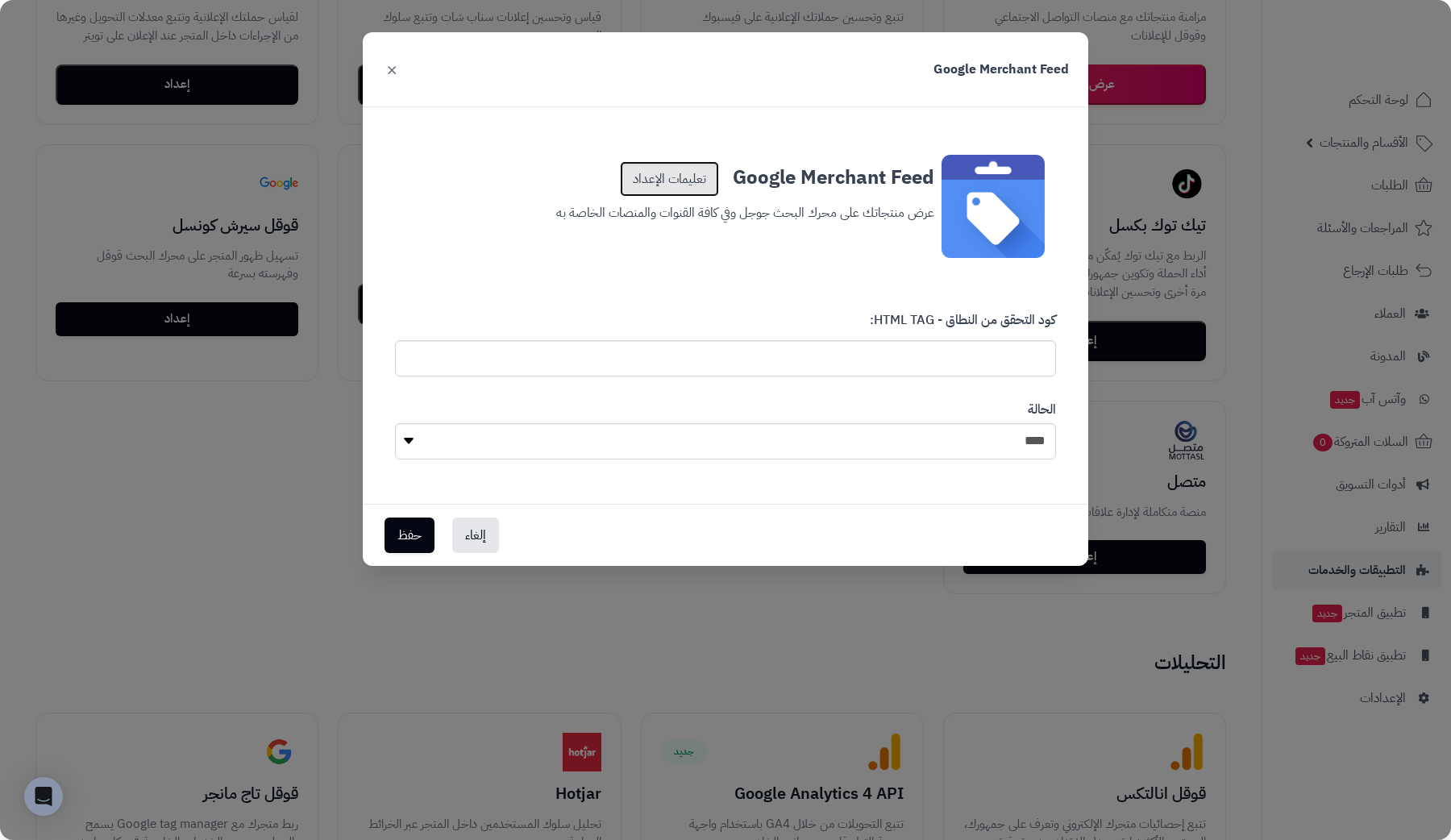
click at [691, 171] on link "تعليمات الإعداد" at bounding box center [670, 179] width 99 height 35
click at [395, 71] on button "×" at bounding box center [392, 68] width 19 height 35
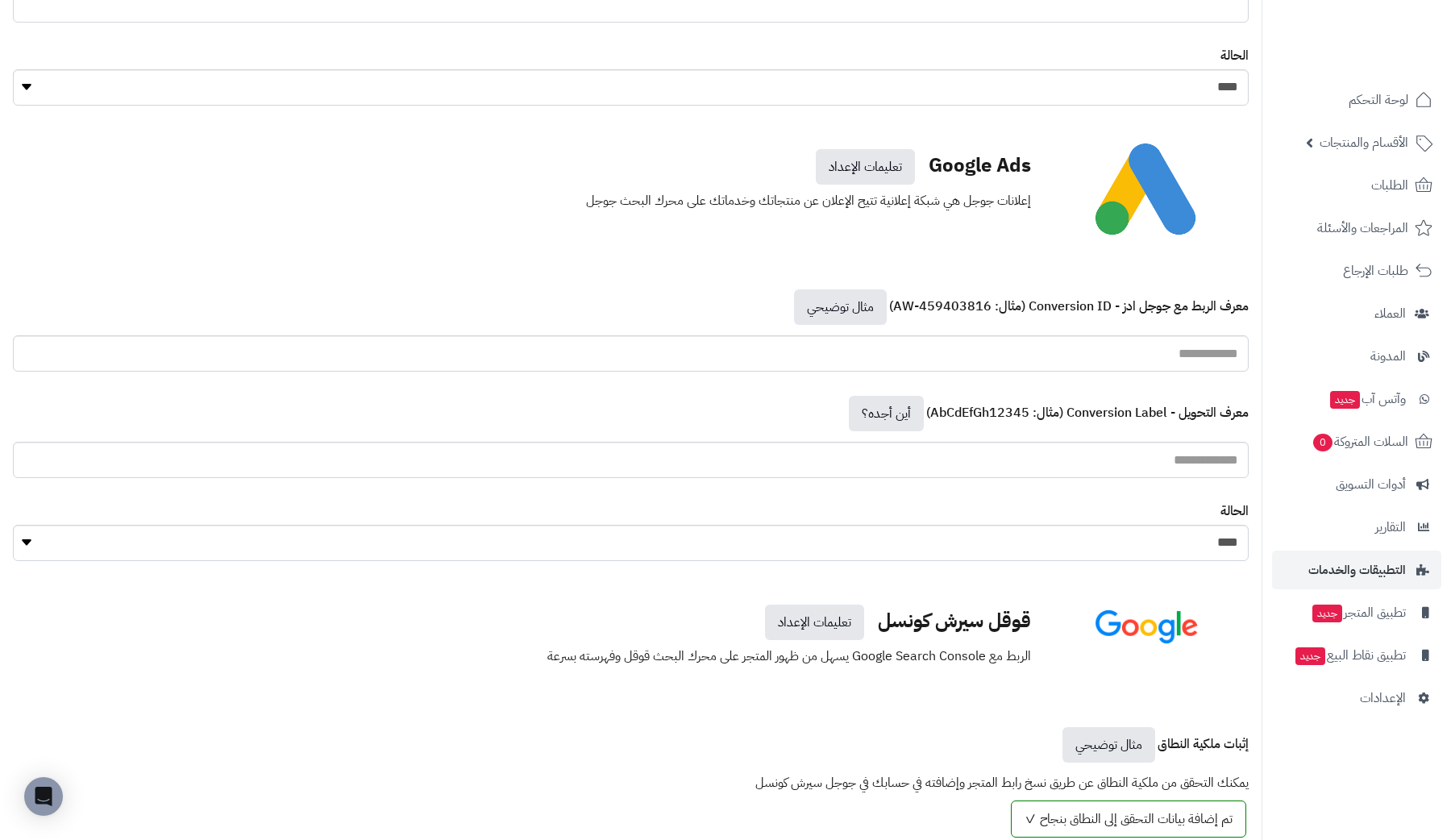
scroll to position [4206, 0]
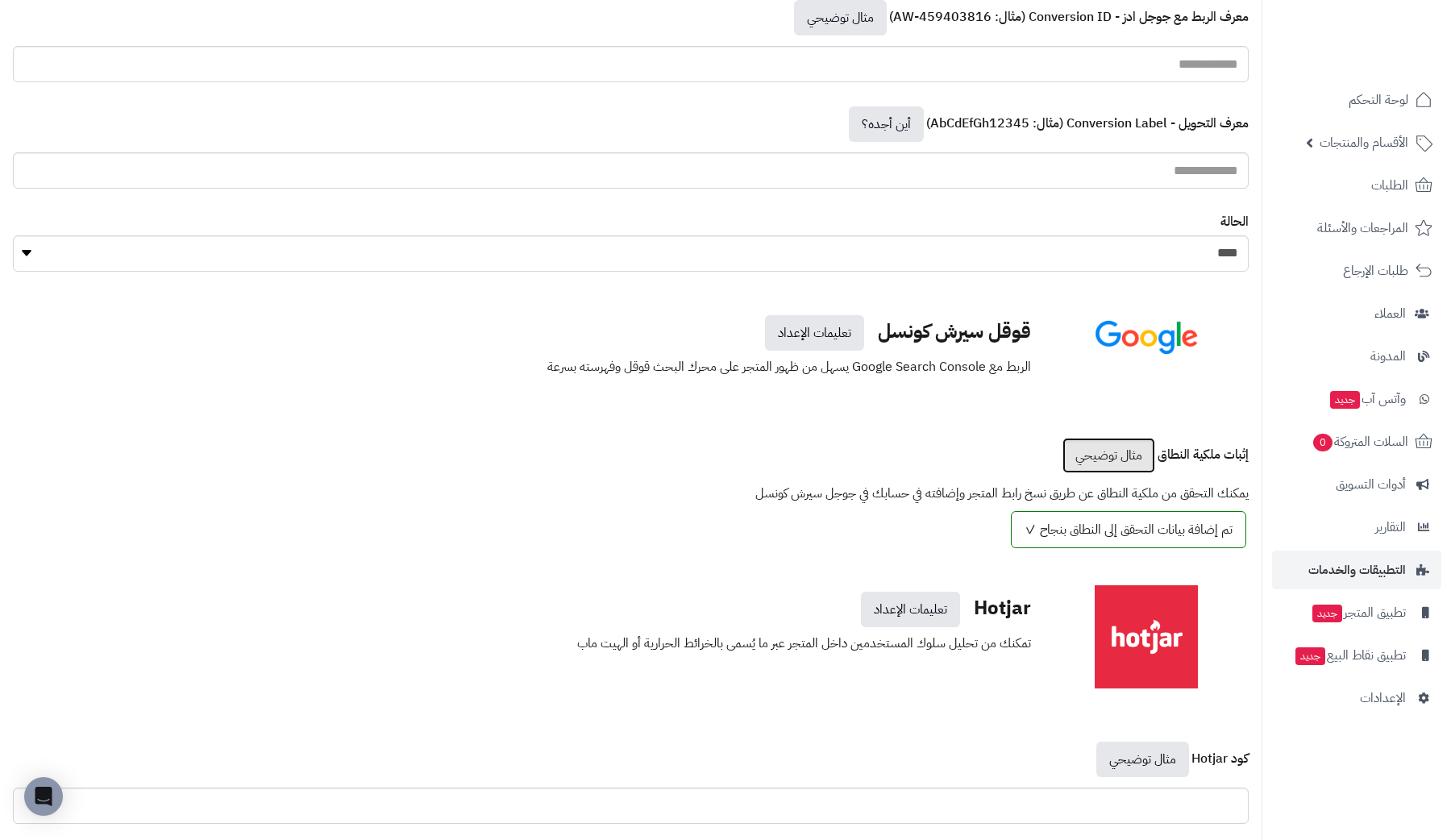
click at [1115, 439] on link "مثال توضيحي" at bounding box center [1109, 455] width 92 height 35
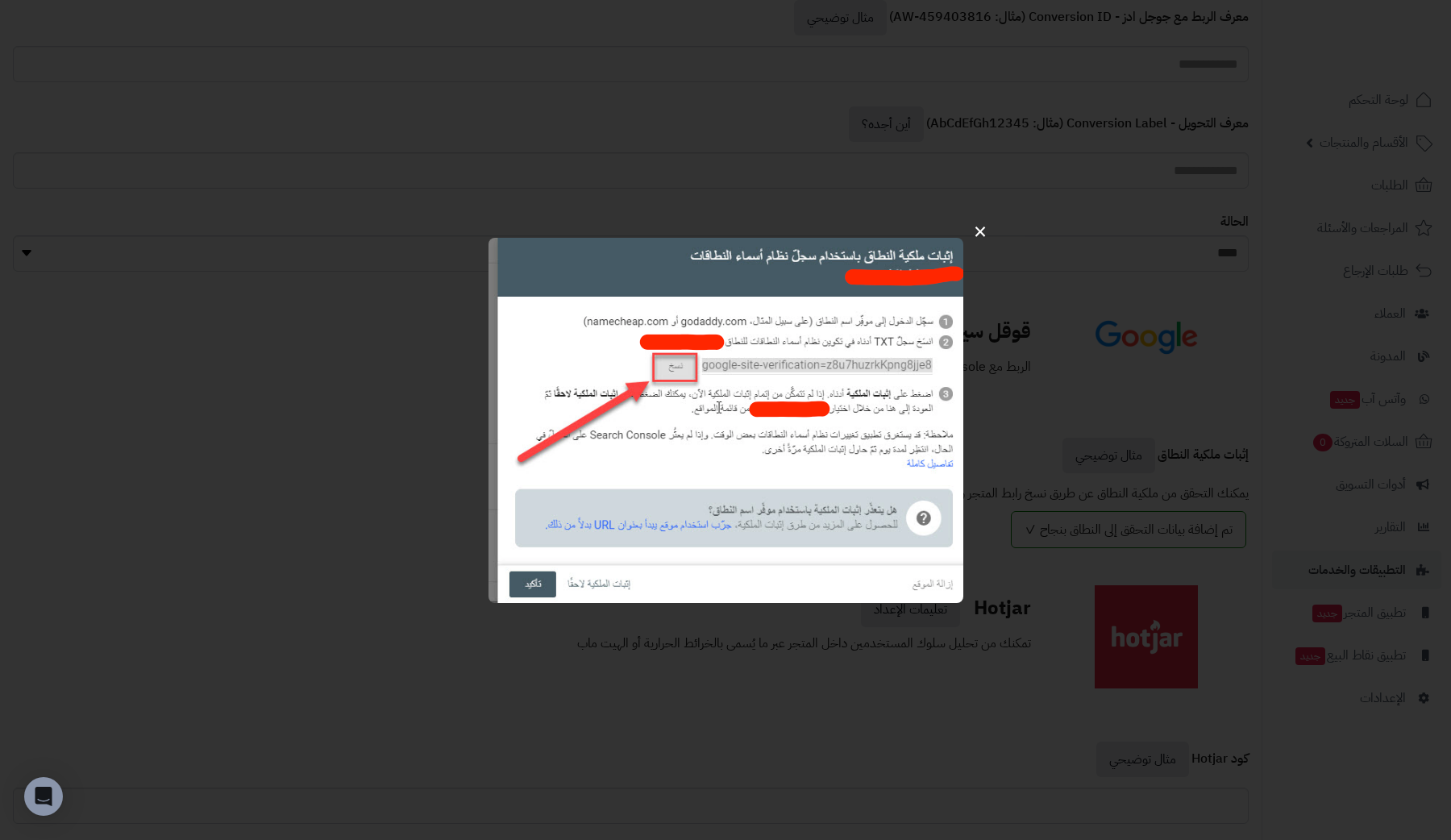
click at [798, 300] on div "×" at bounding box center [725, 420] width 1451 height 840
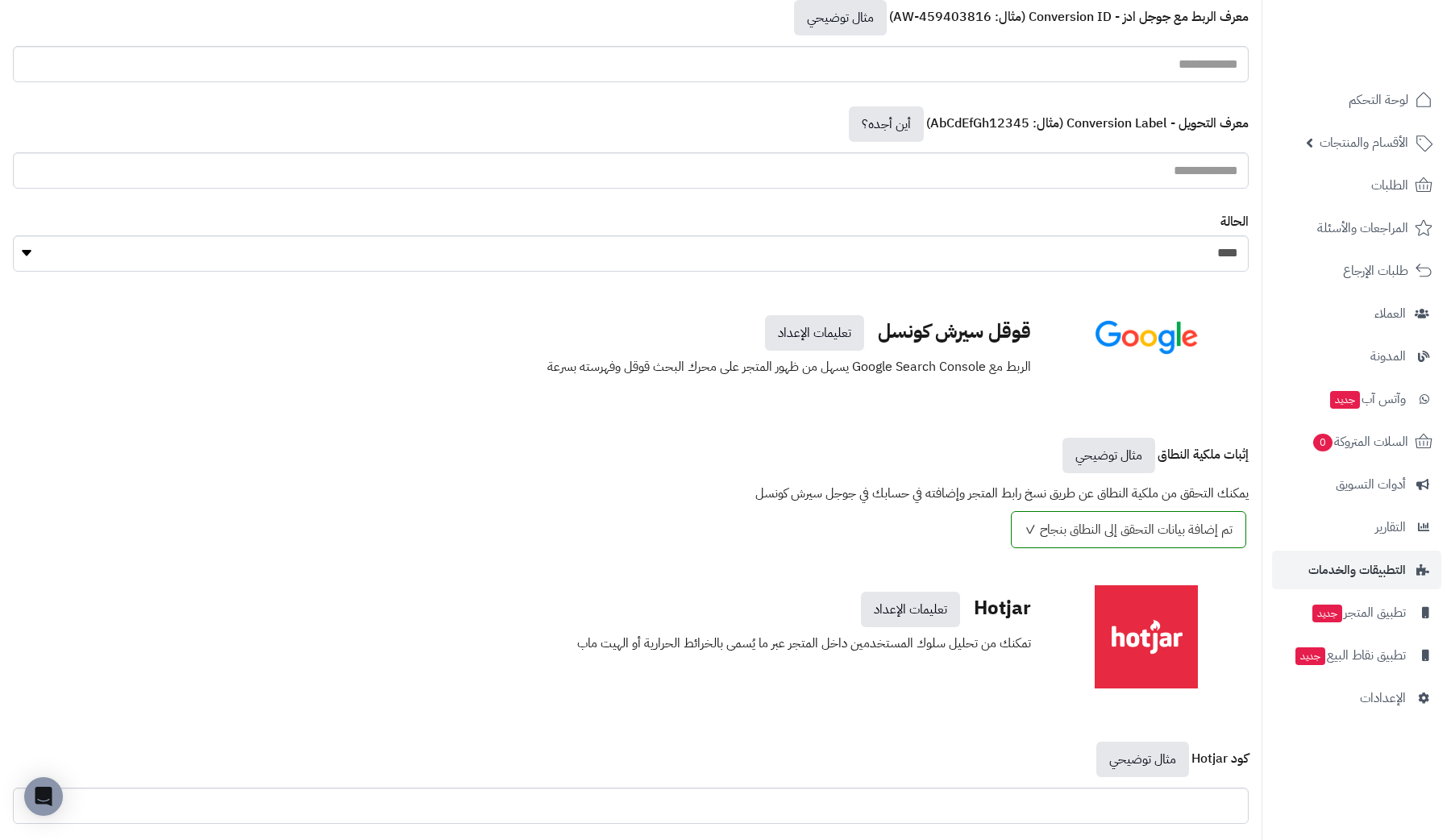
click at [1045, 514] on span "تم إضافة بيانات التحقق إلى النطاق بنجاح ✓" at bounding box center [1128, 529] width 235 height 37
